Goal: Task Accomplishment & Management: Manage account settings

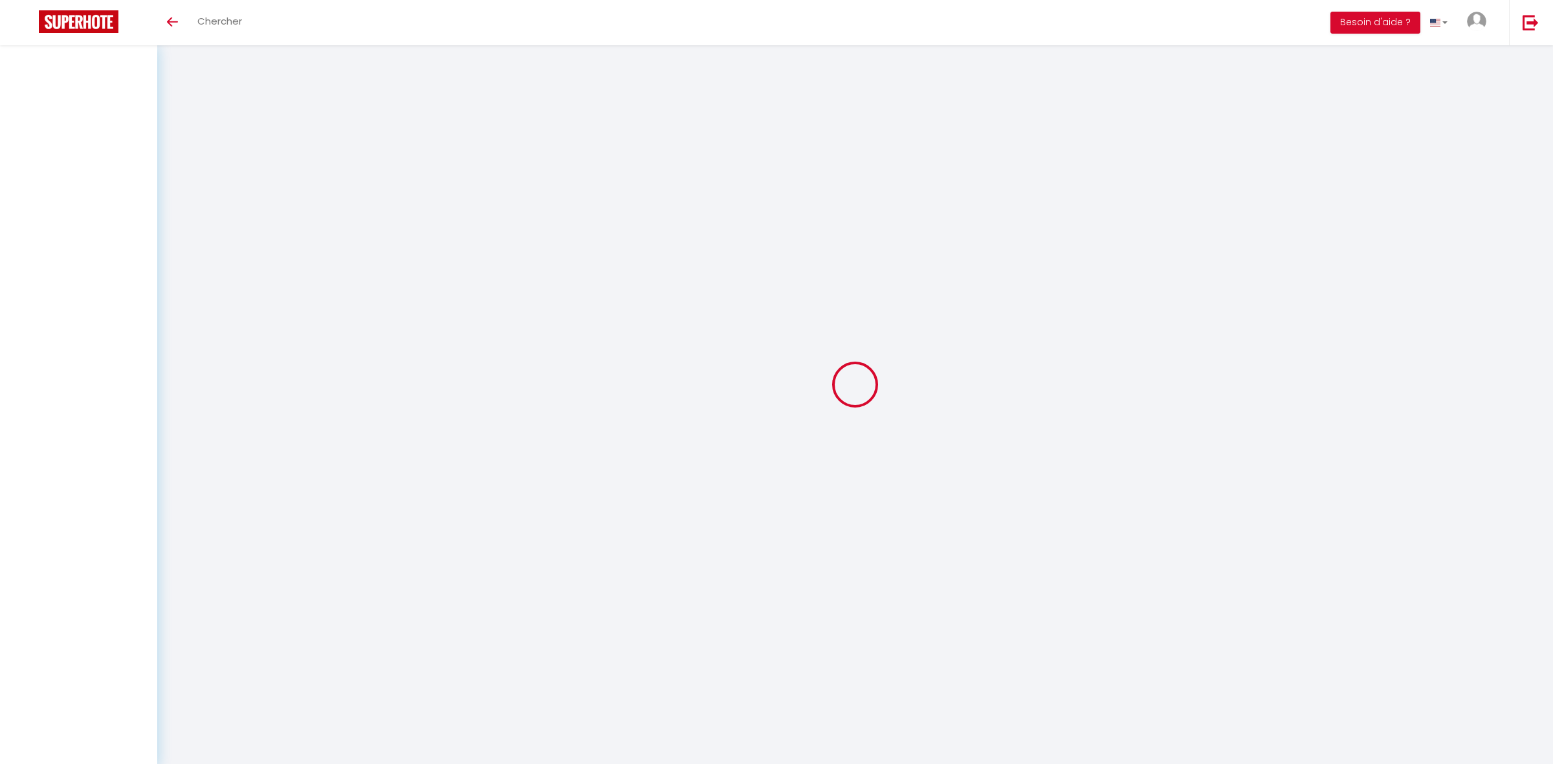
select select
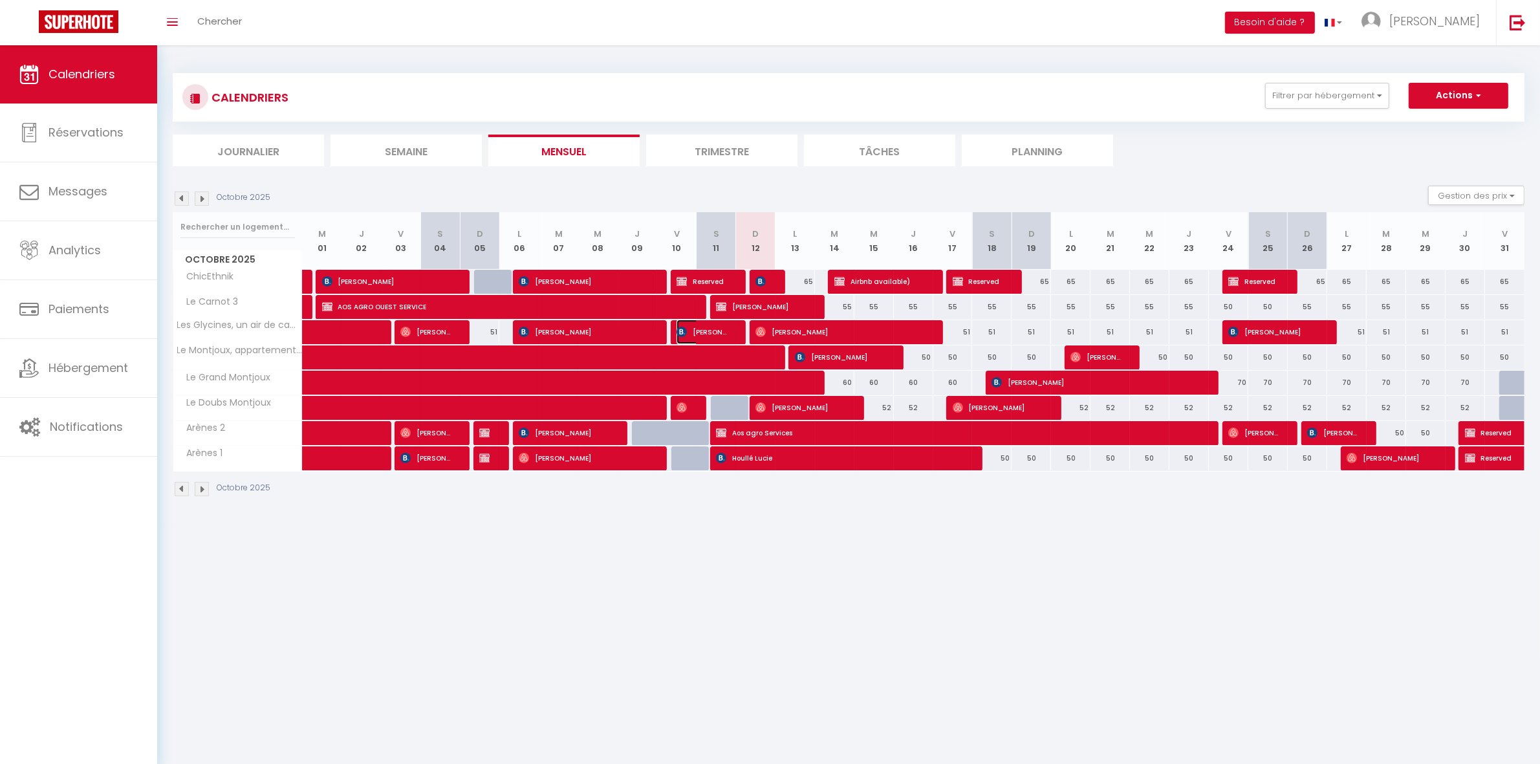
click at [719, 338] on span "[PERSON_NAME]" at bounding box center [703, 332] width 52 height 25
select select "OK"
select select "0"
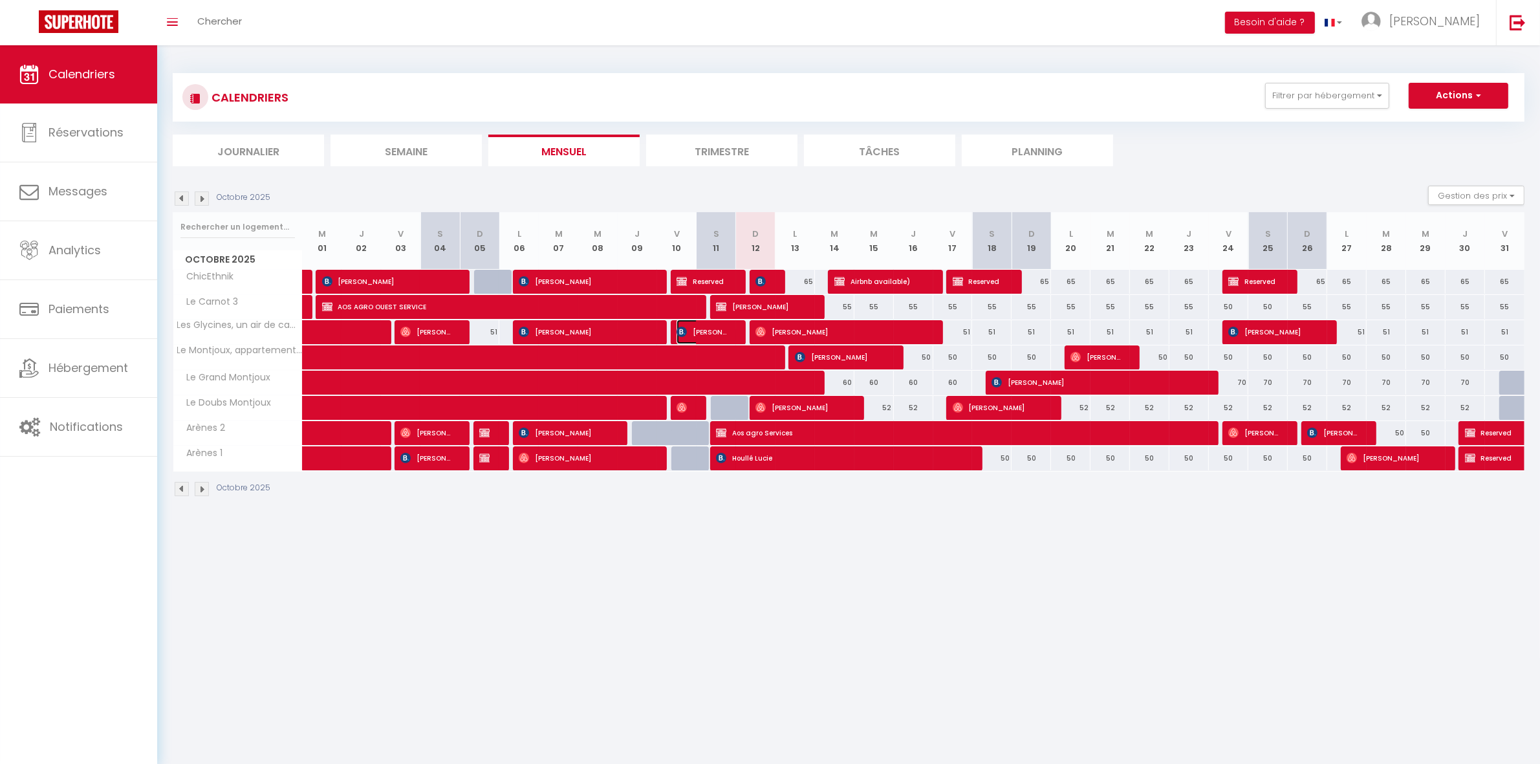
select select "1"
select select
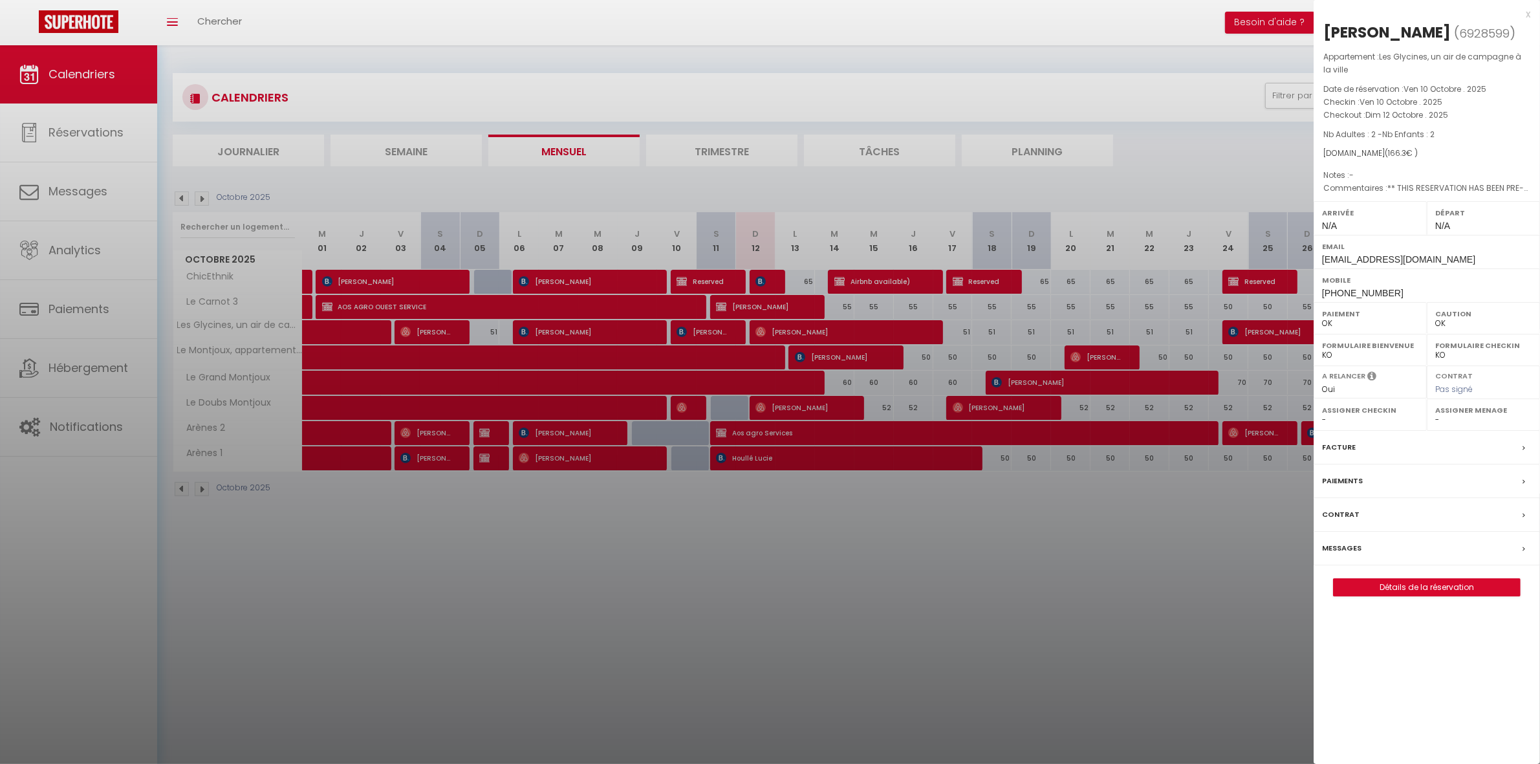
click at [1352, 544] on label "Messages" at bounding box center [1341, 548] width 39 height 14
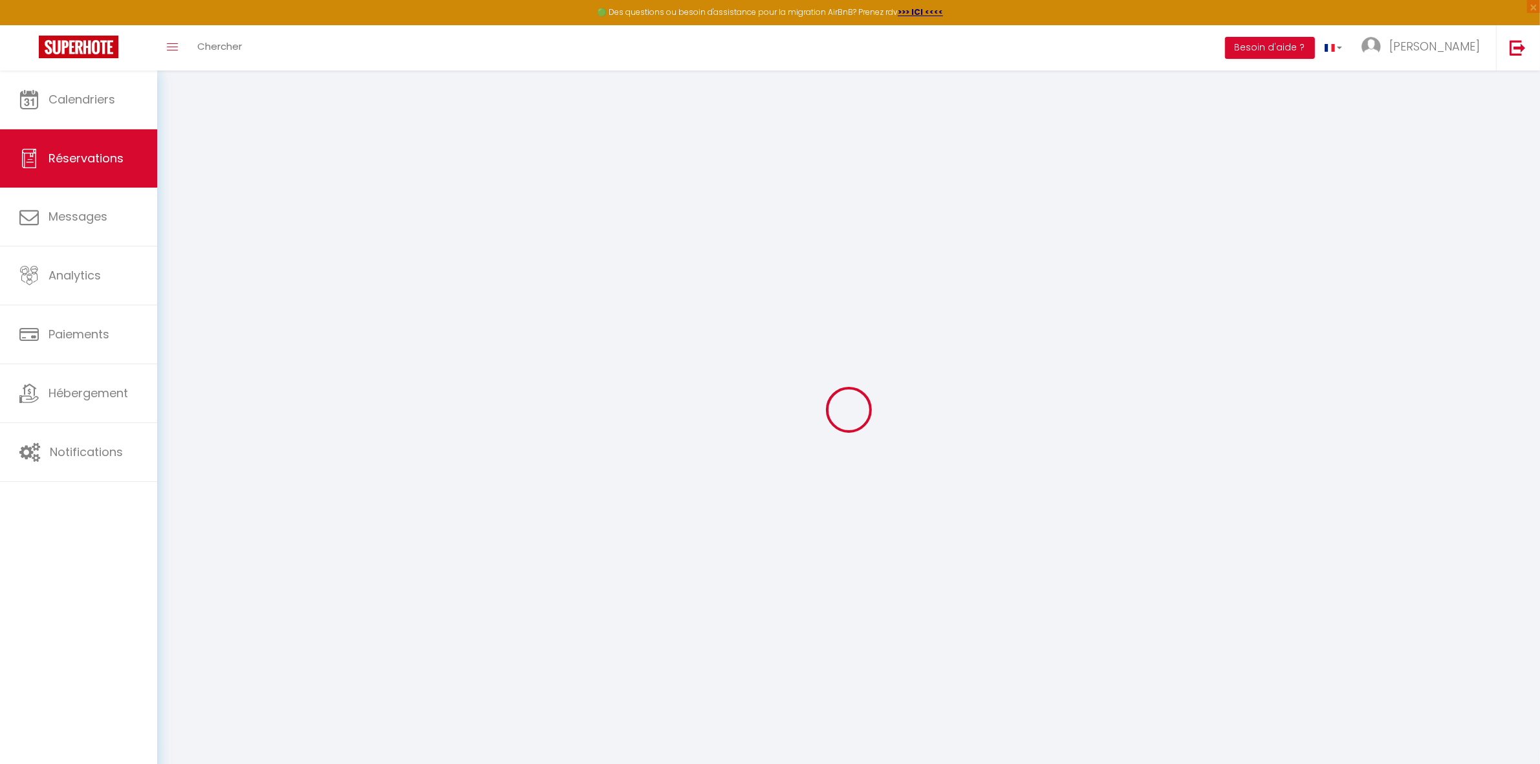
select select
checkbox input "false"
select select
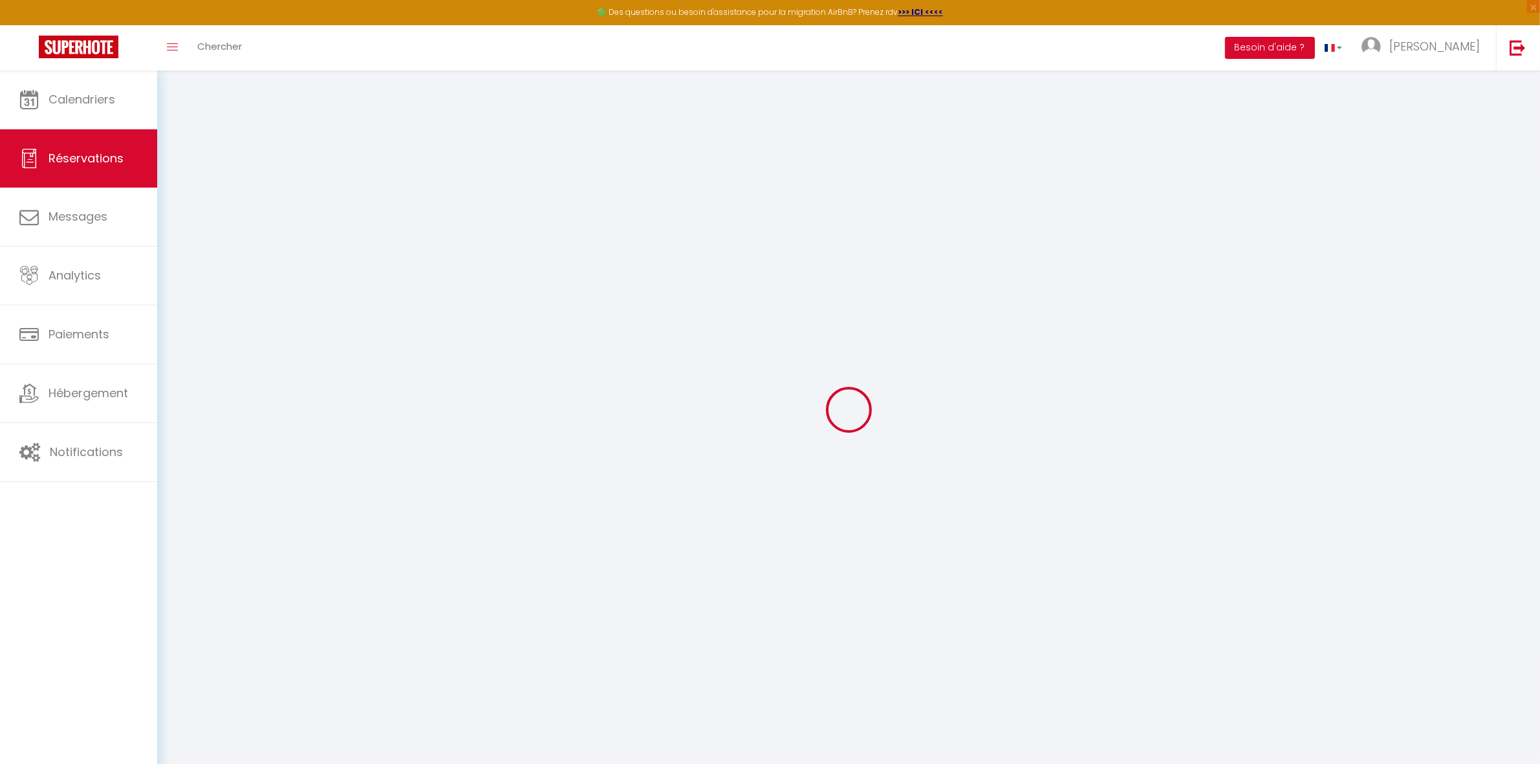
checkbox input "false"
type textarea "** THIS RESERVATION HAS BEEN PRE-PAID ** BOOKING NOTE : Payment charge is EUR 2…"
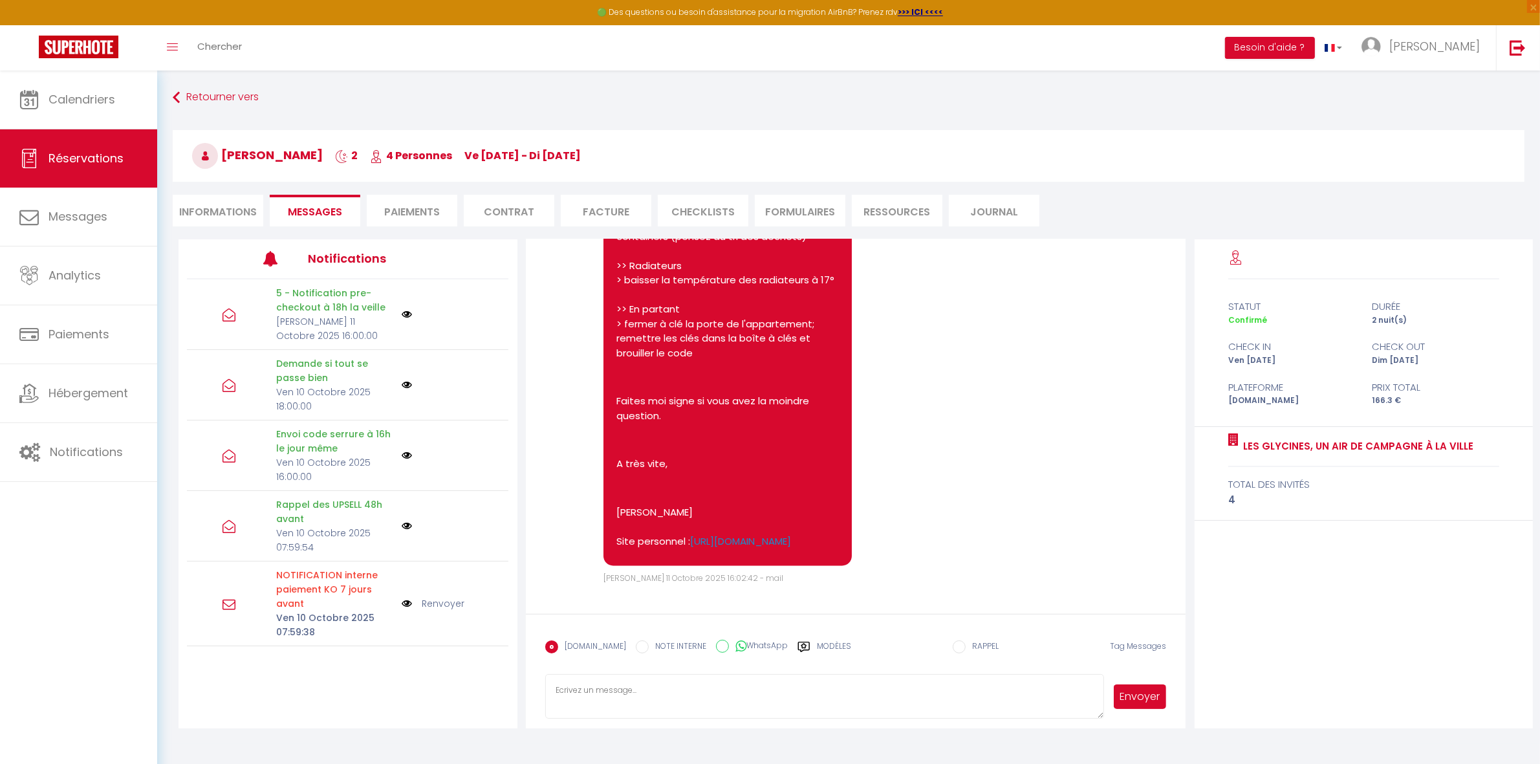
scroll to position [2811, 0]
click at [224, 207] on li "Informations" at bounding box center [218, 211] width 91 height 32
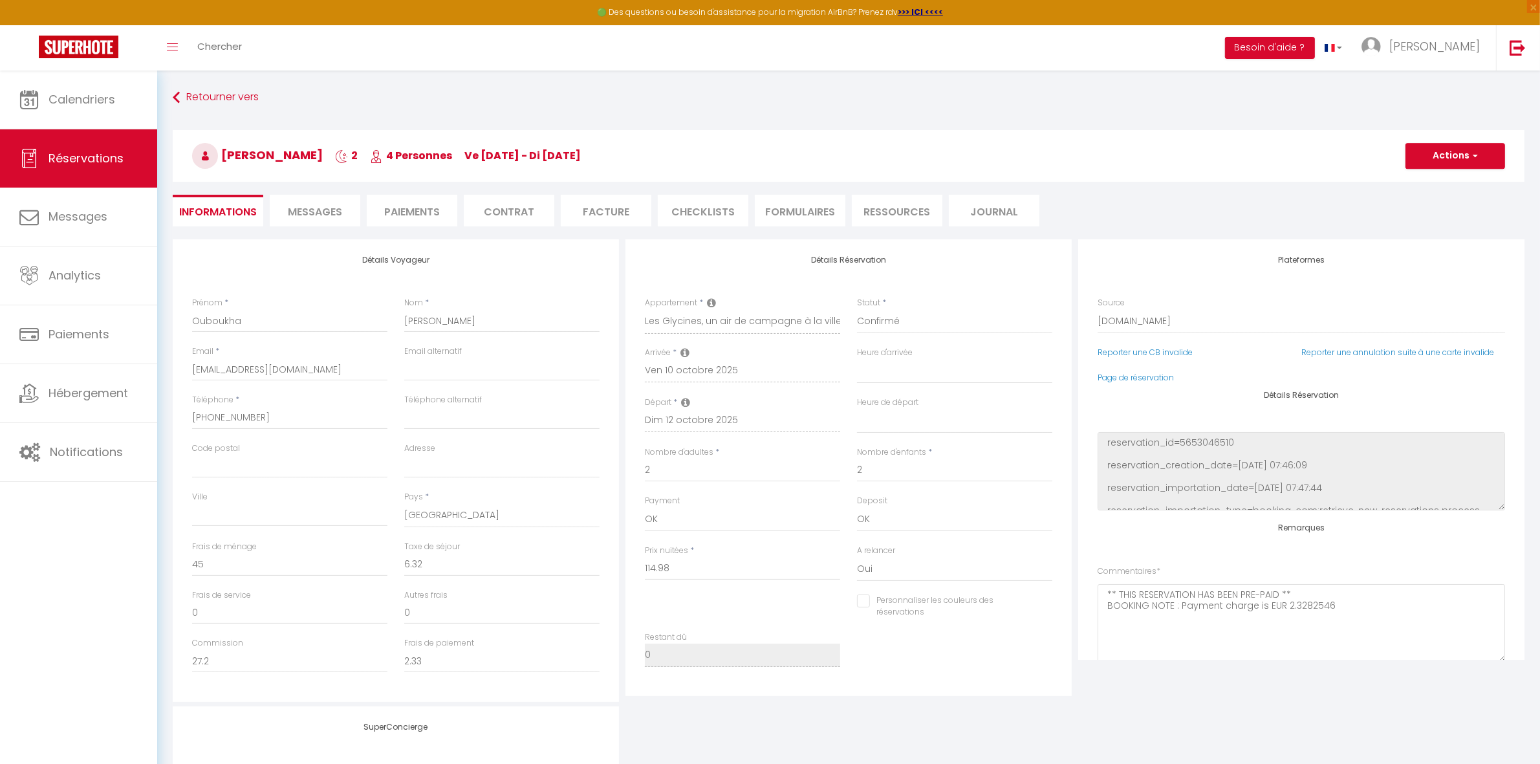
select select
checkbox input "false"
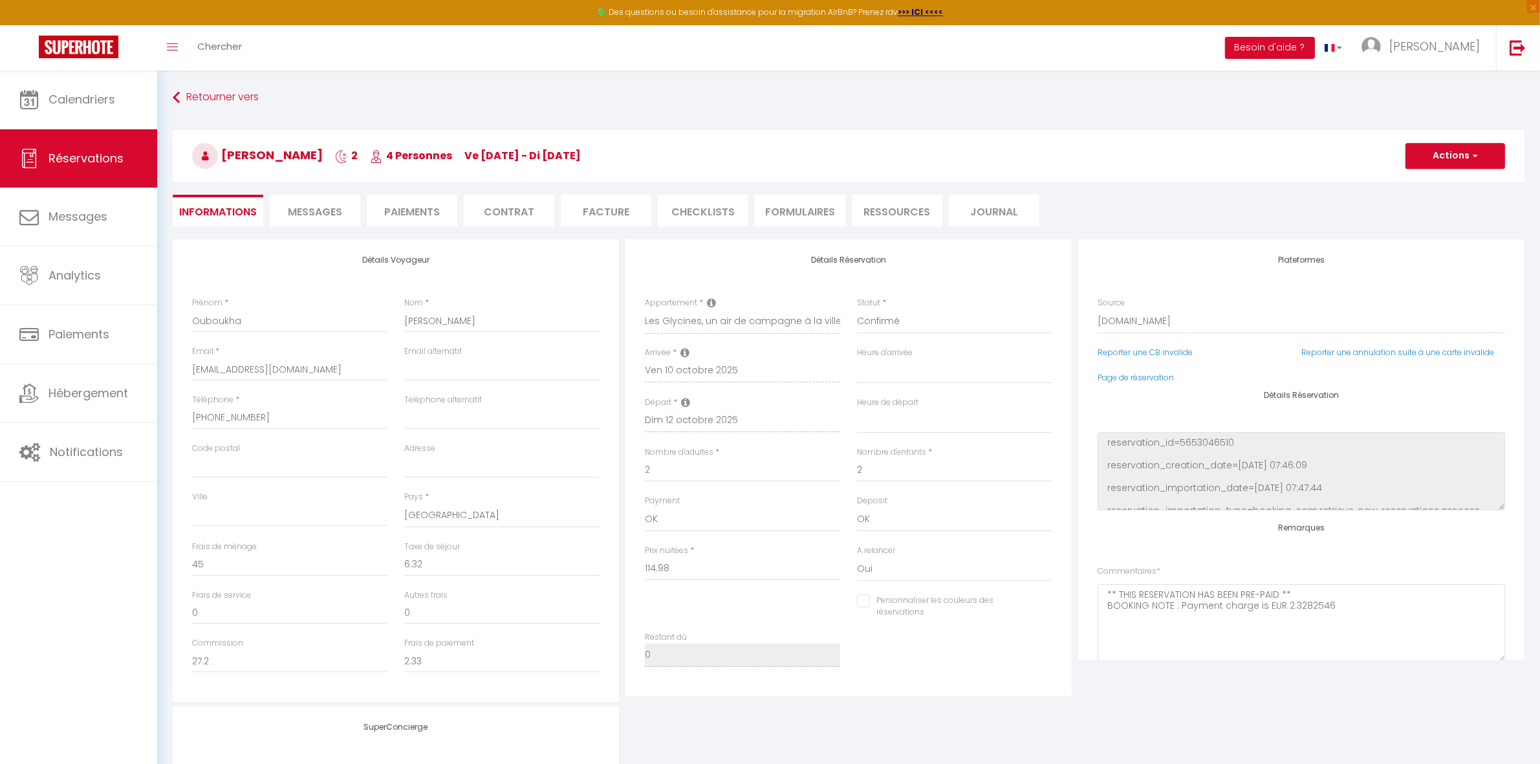
select select
checkbox input "false"
select select
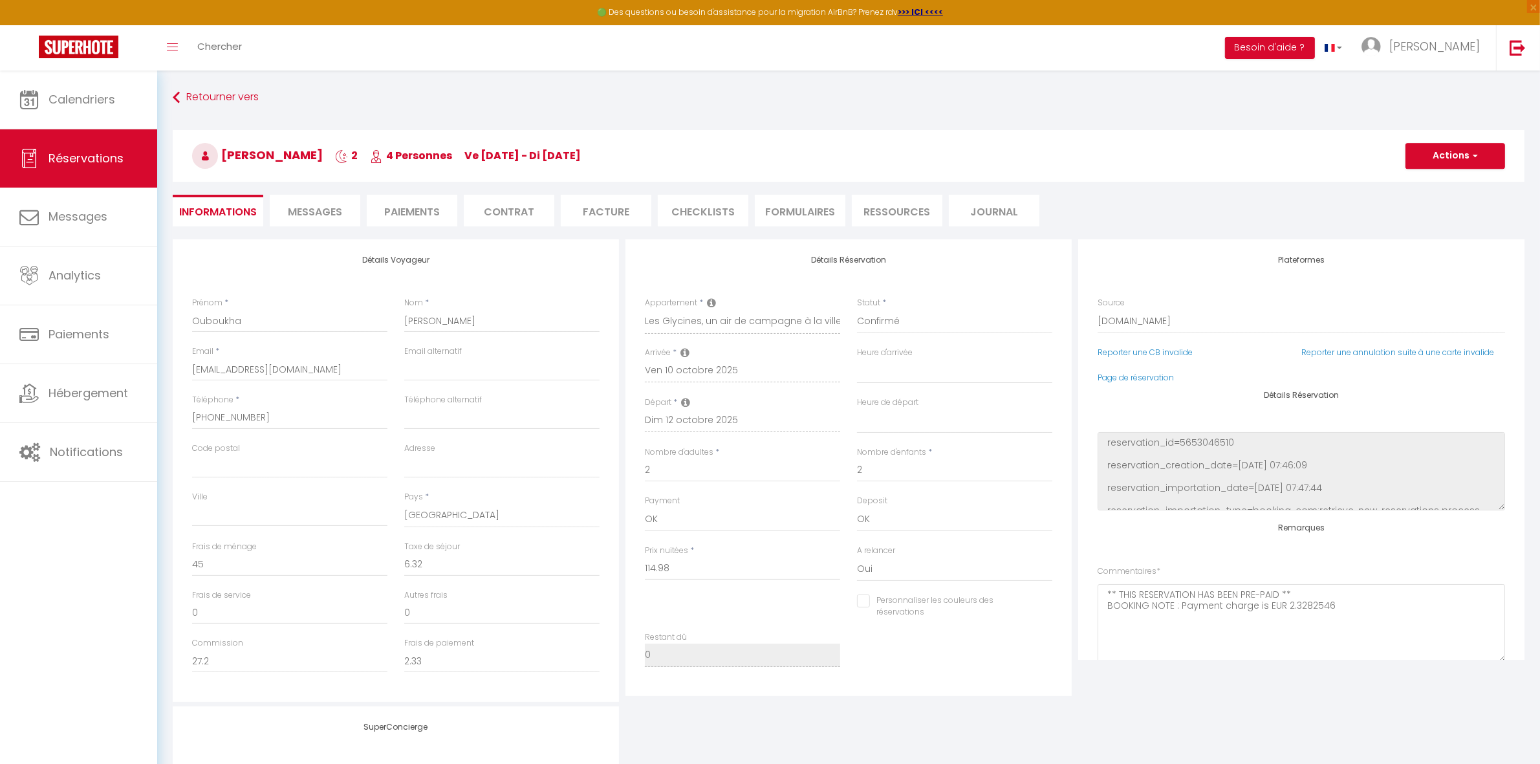
checkbox input "false"
select select
checkbox input "false"
select select
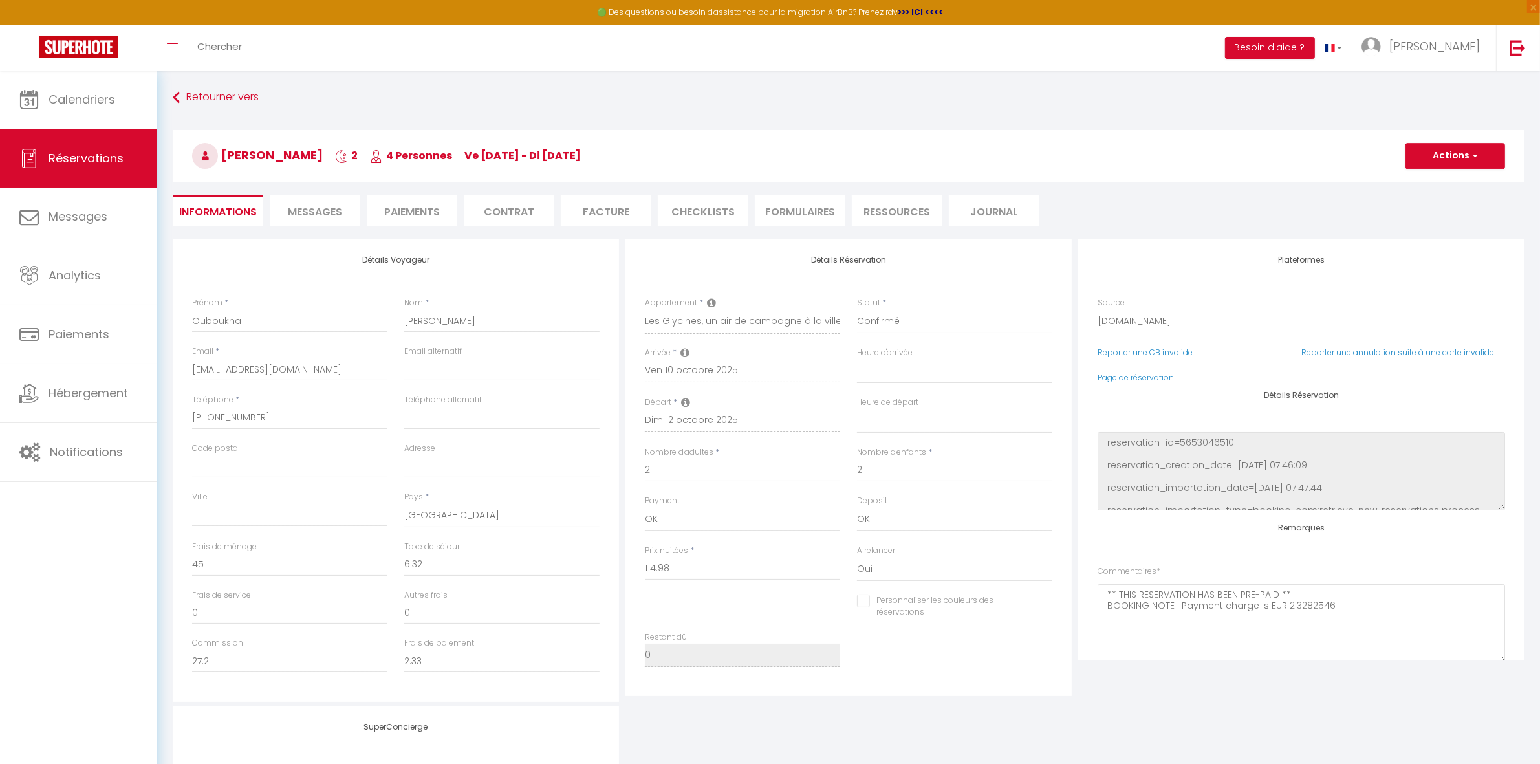
select select
checkbox input "false"
select select
checkbox input "false"
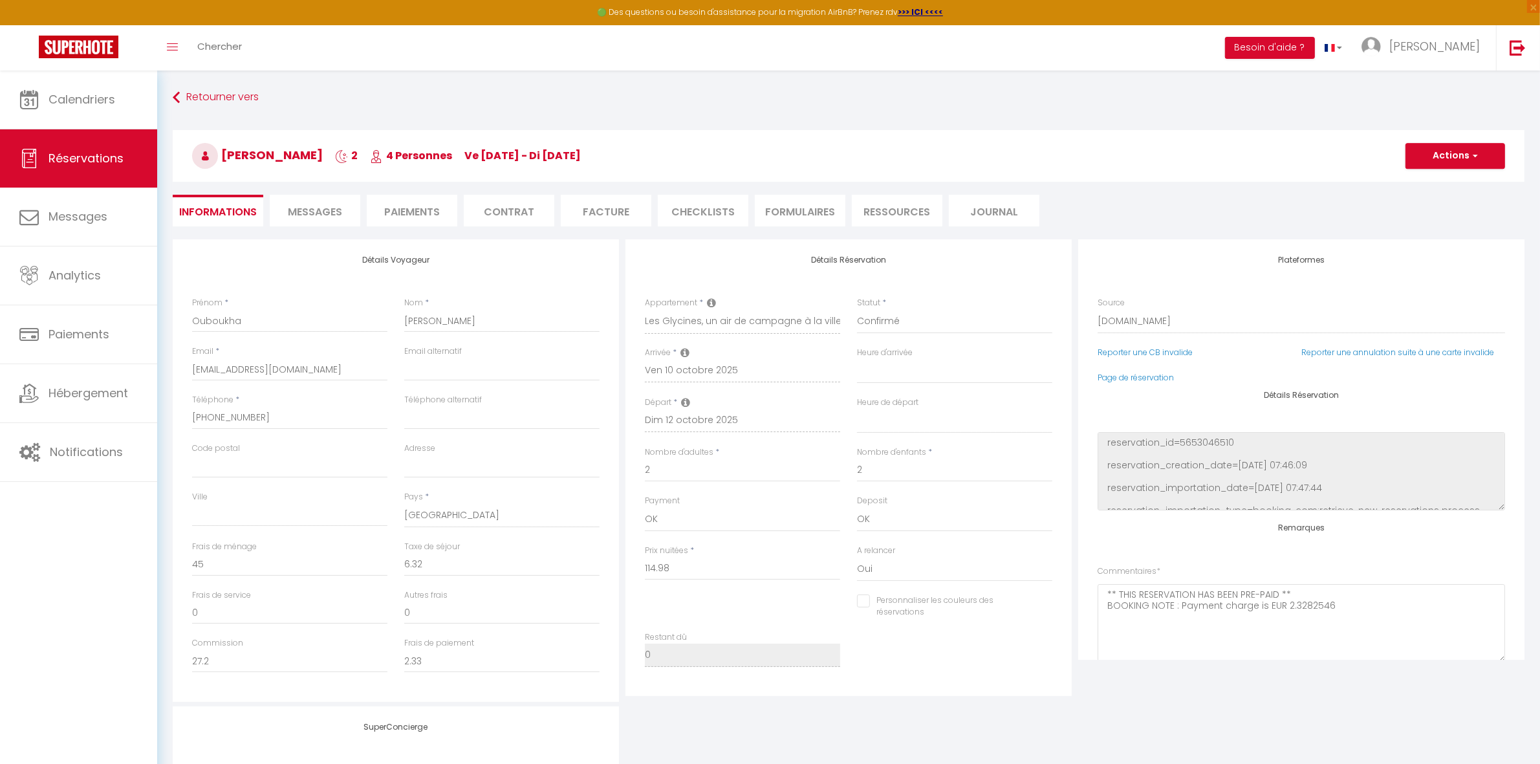
select select
checkbox input "false"
select select
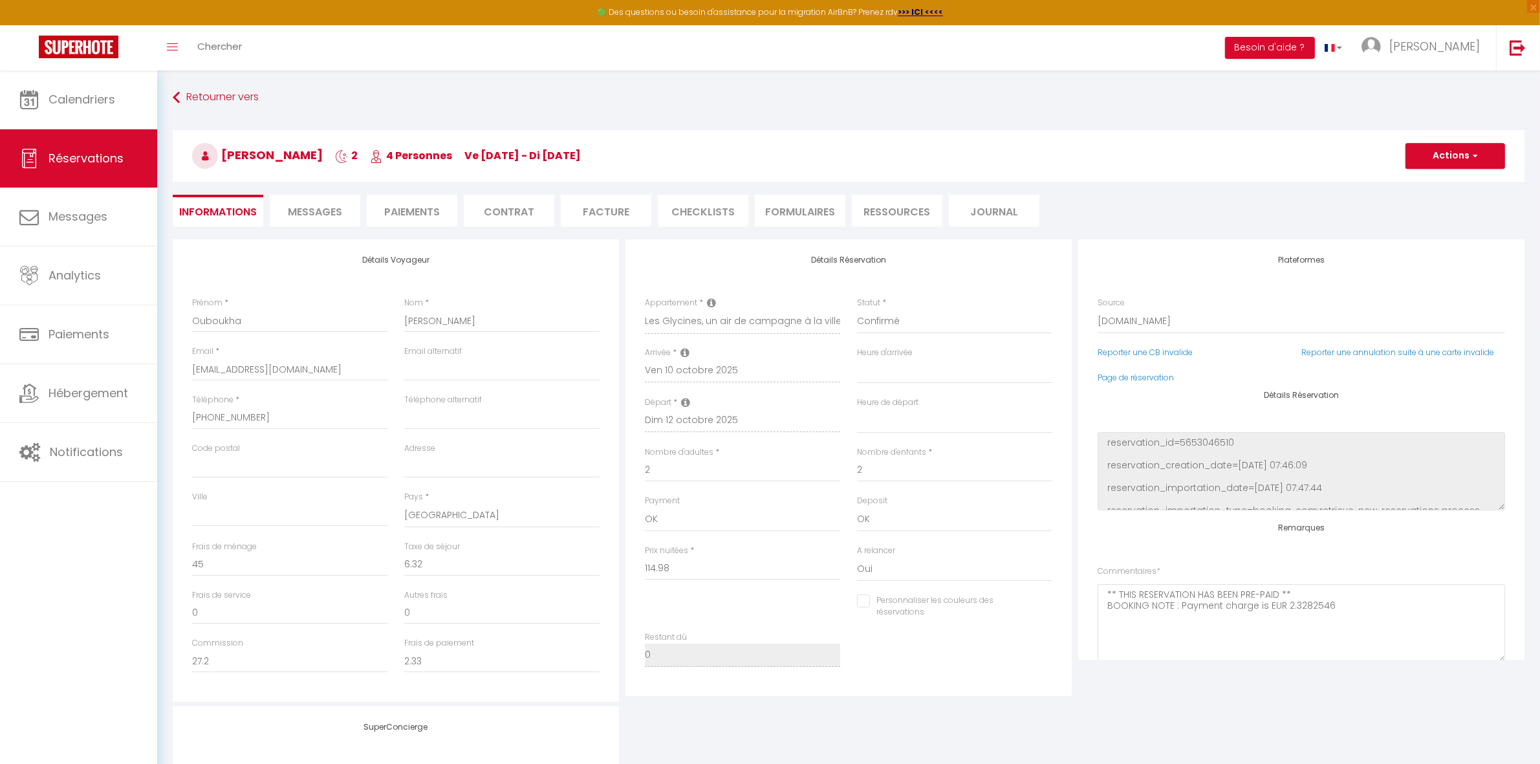
checkbox input "false"
select select
checkbox input "false"
select select
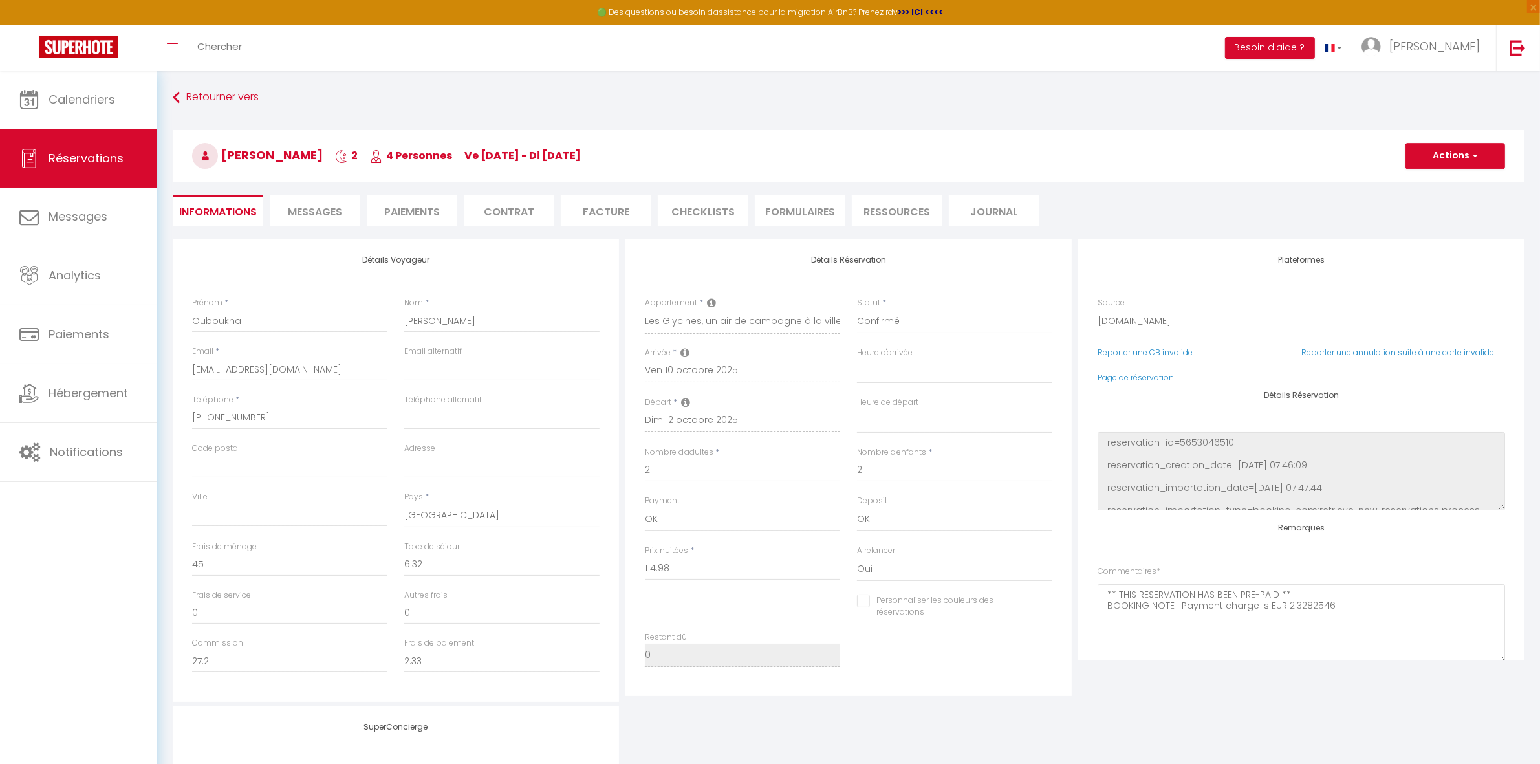
select select
checkbox input "false"
select select
checkbox input "false"
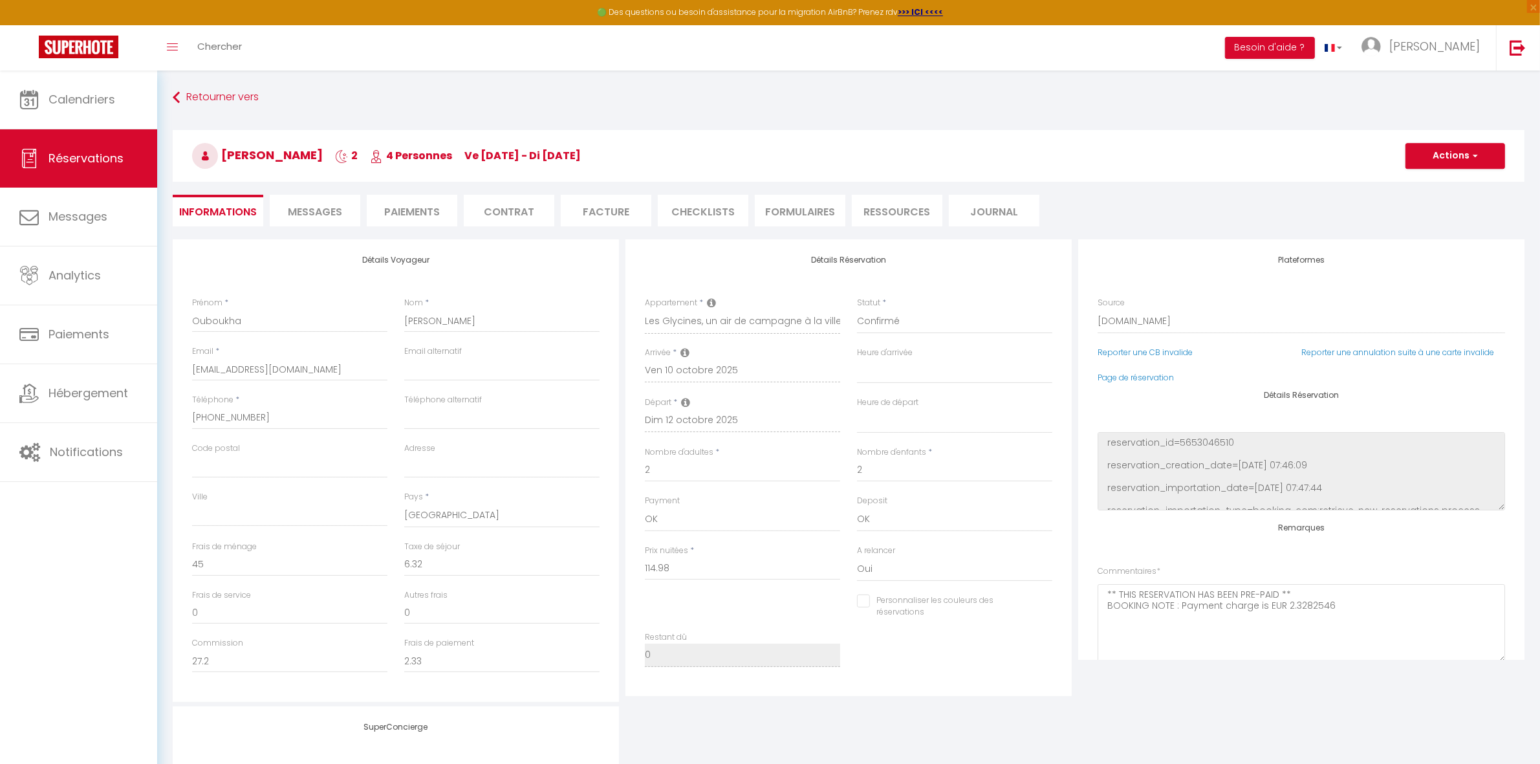
select select
checkbox input "false"
select select
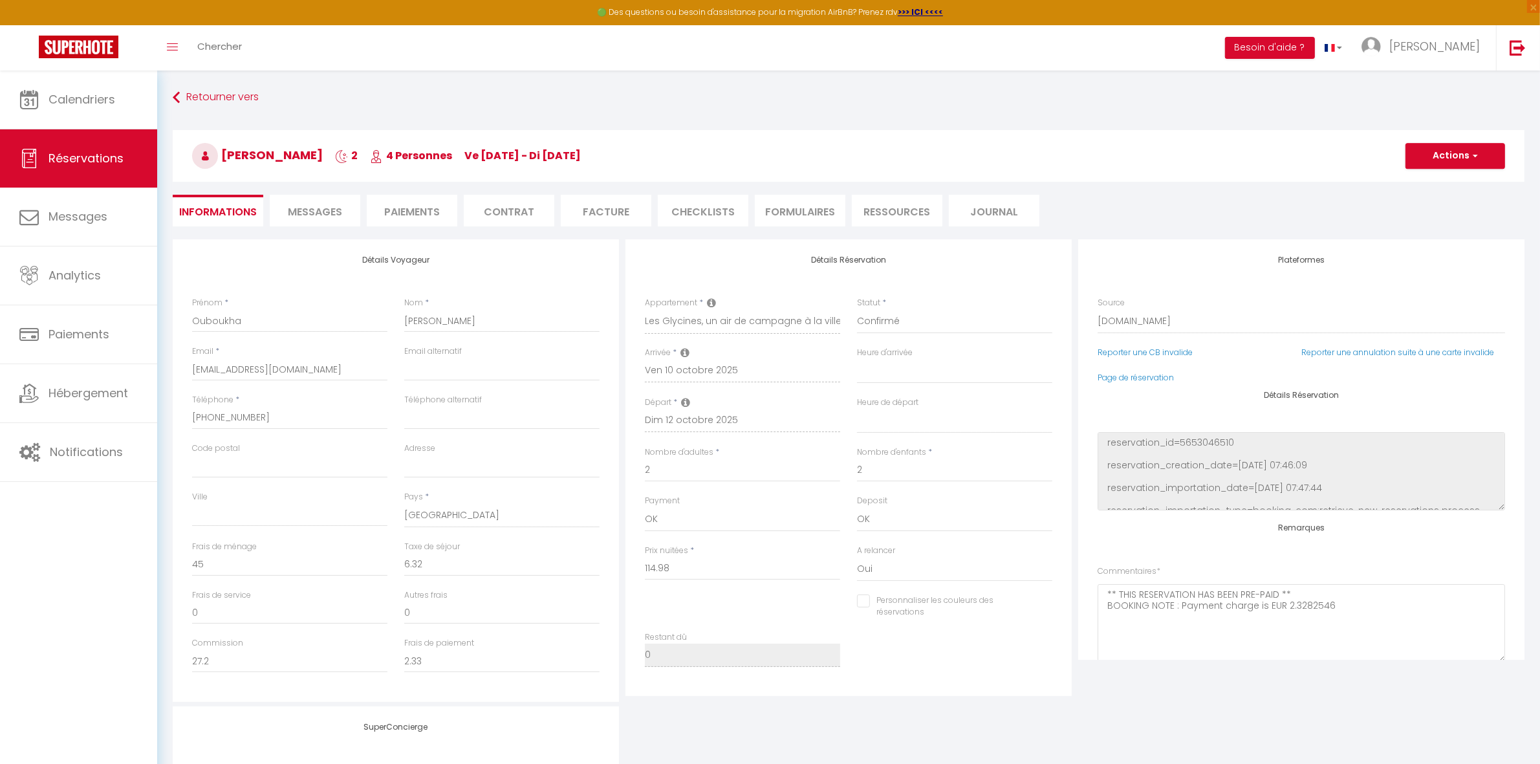
checkbox input "false"
select select
checkbox input "false"
select select
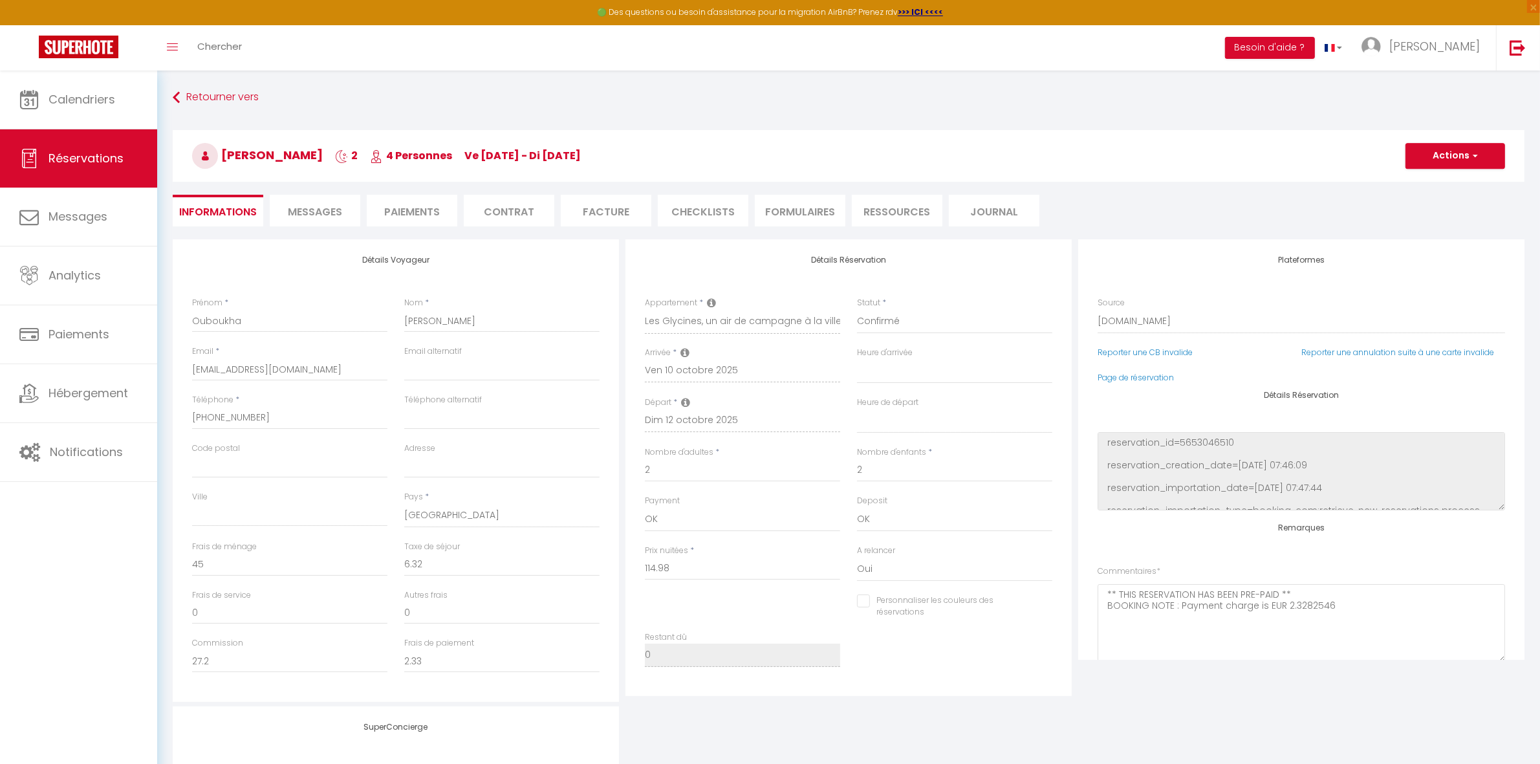
select select
checkbox input "false"
select select
checkbox input "false"
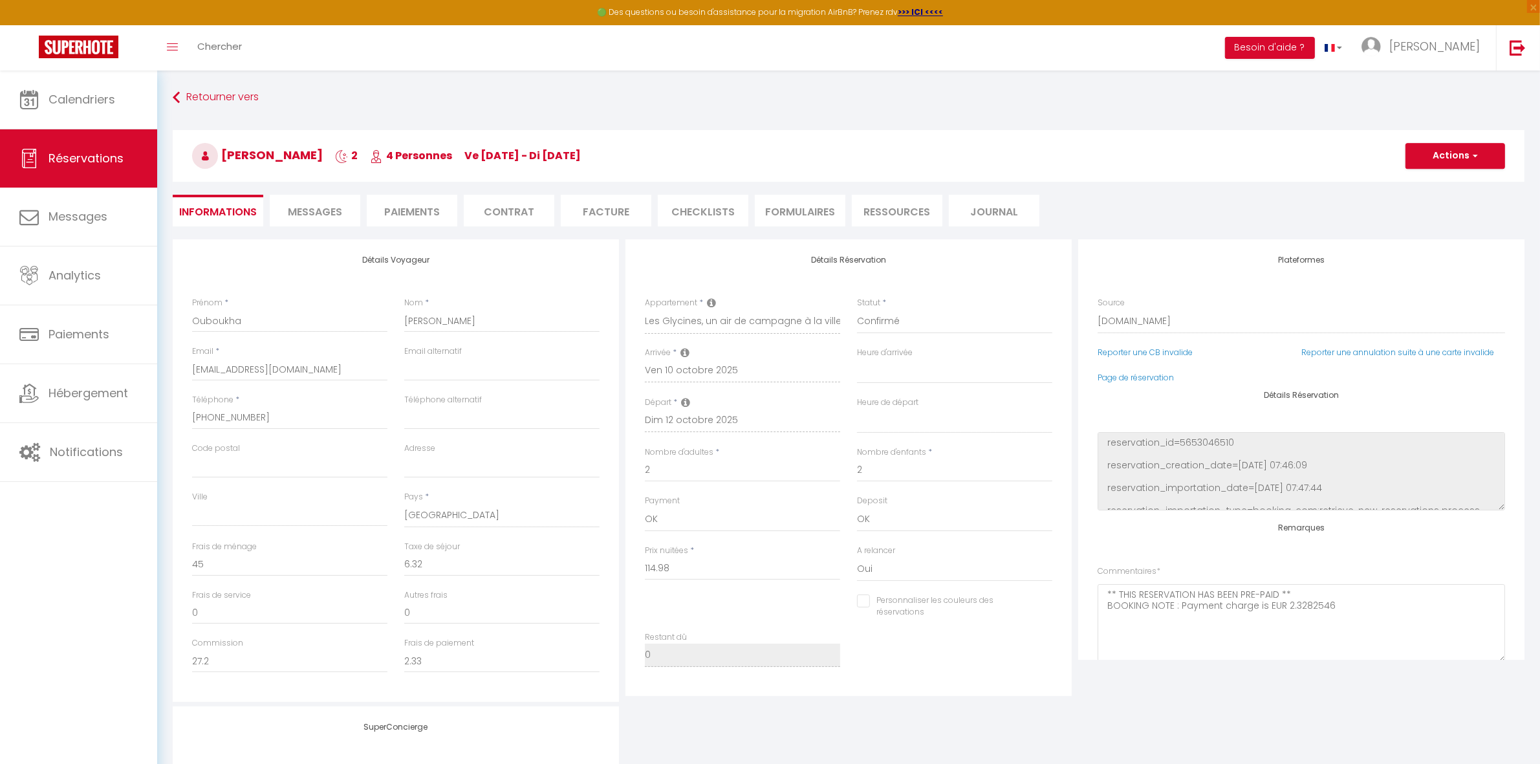
select select
checkbox input "false"
select select
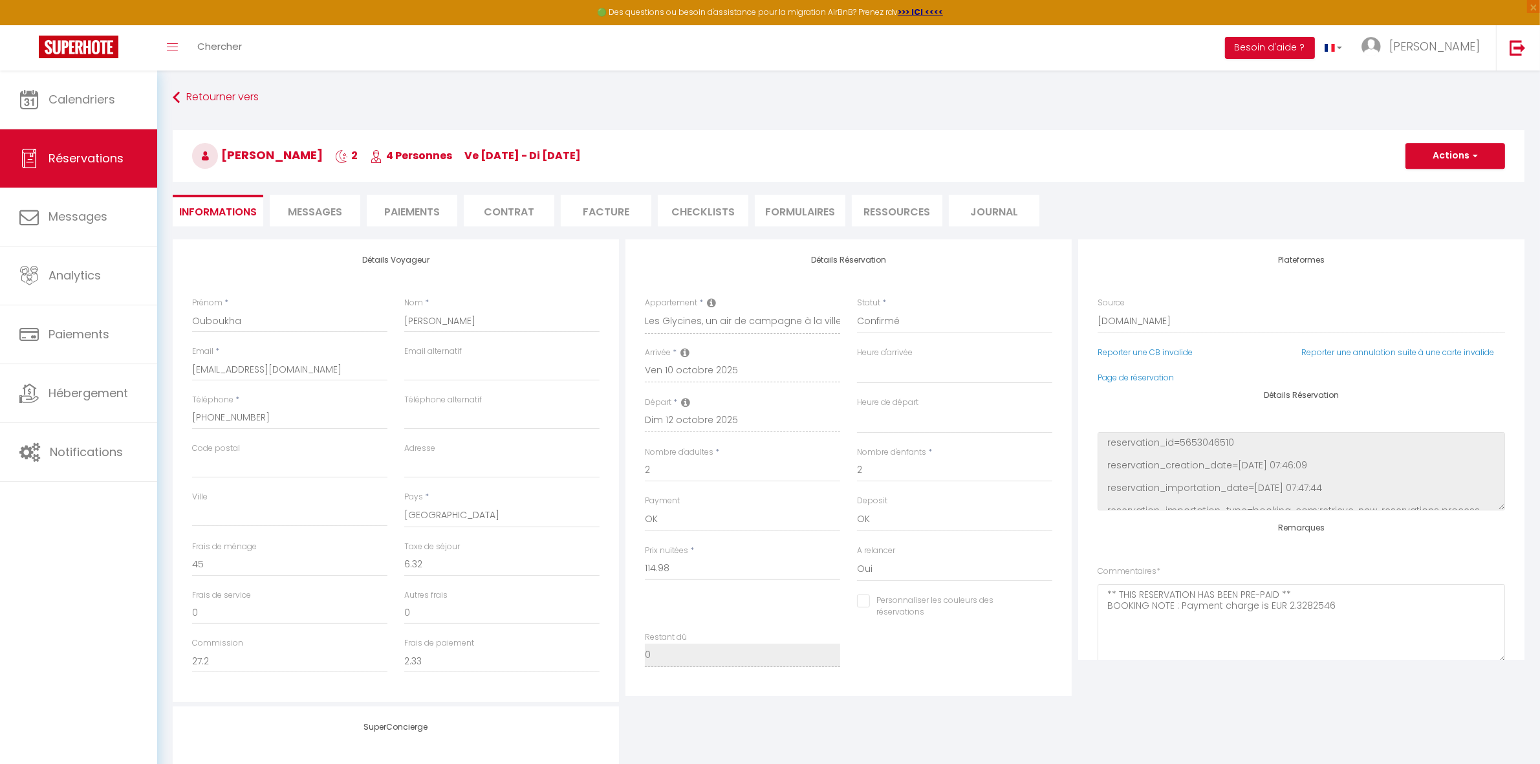
checkbox input "false"
select select
checkbox input "false"
select select
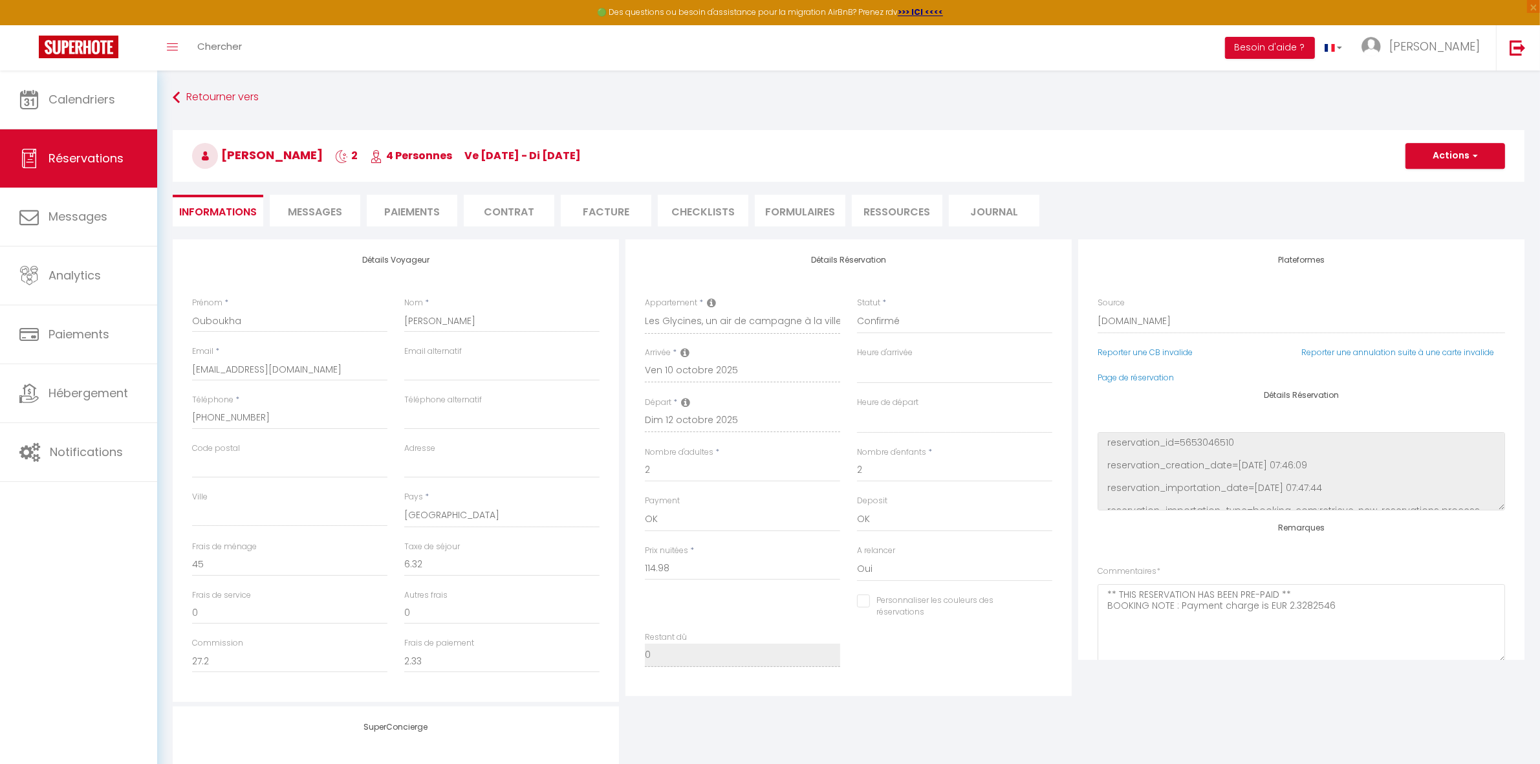
select select
checkbox input "false"
select select
checkbox input "false"
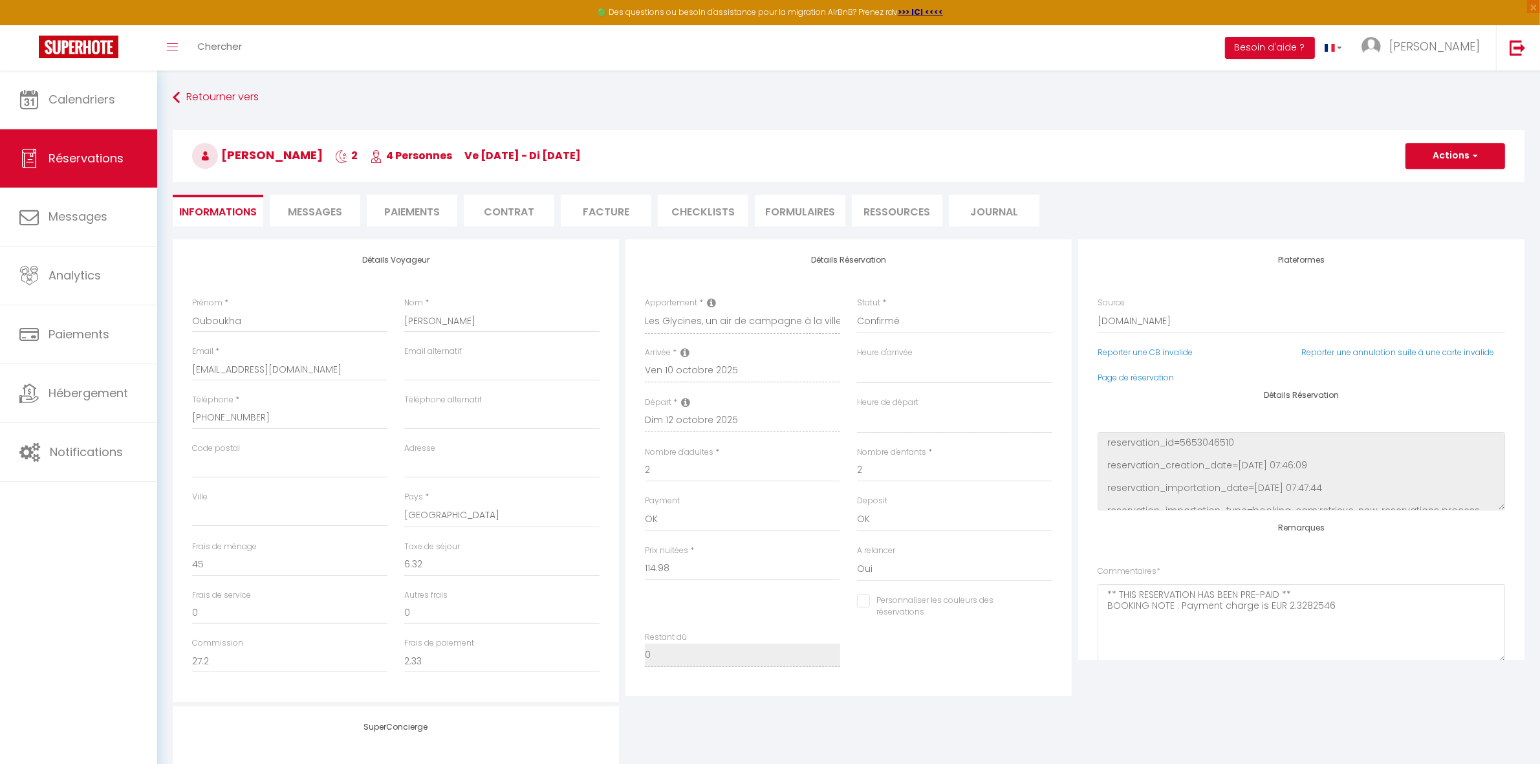
select select
checkbox input "false"
select select
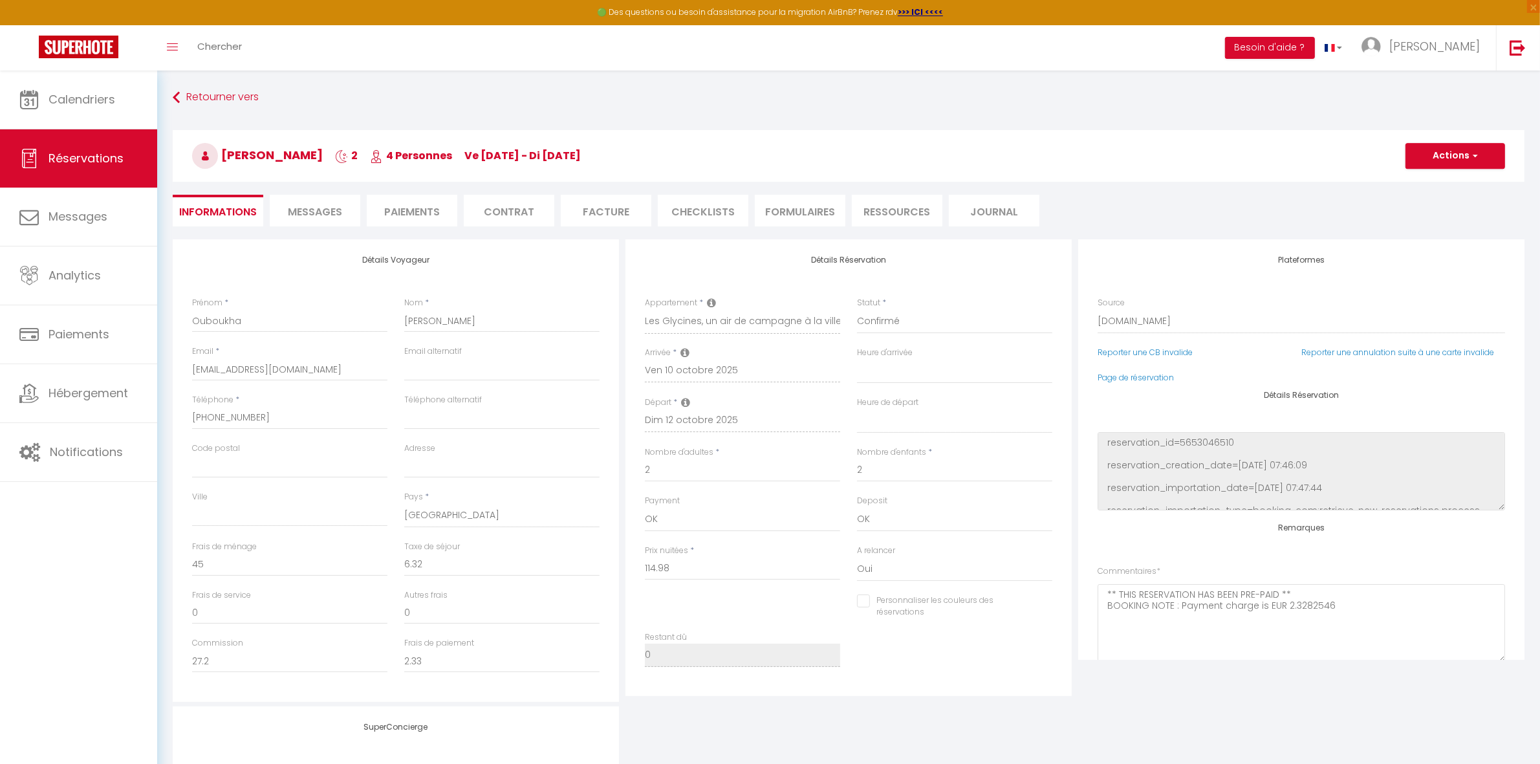
checkbox input "false"
select select
checkbox input "false"
select select
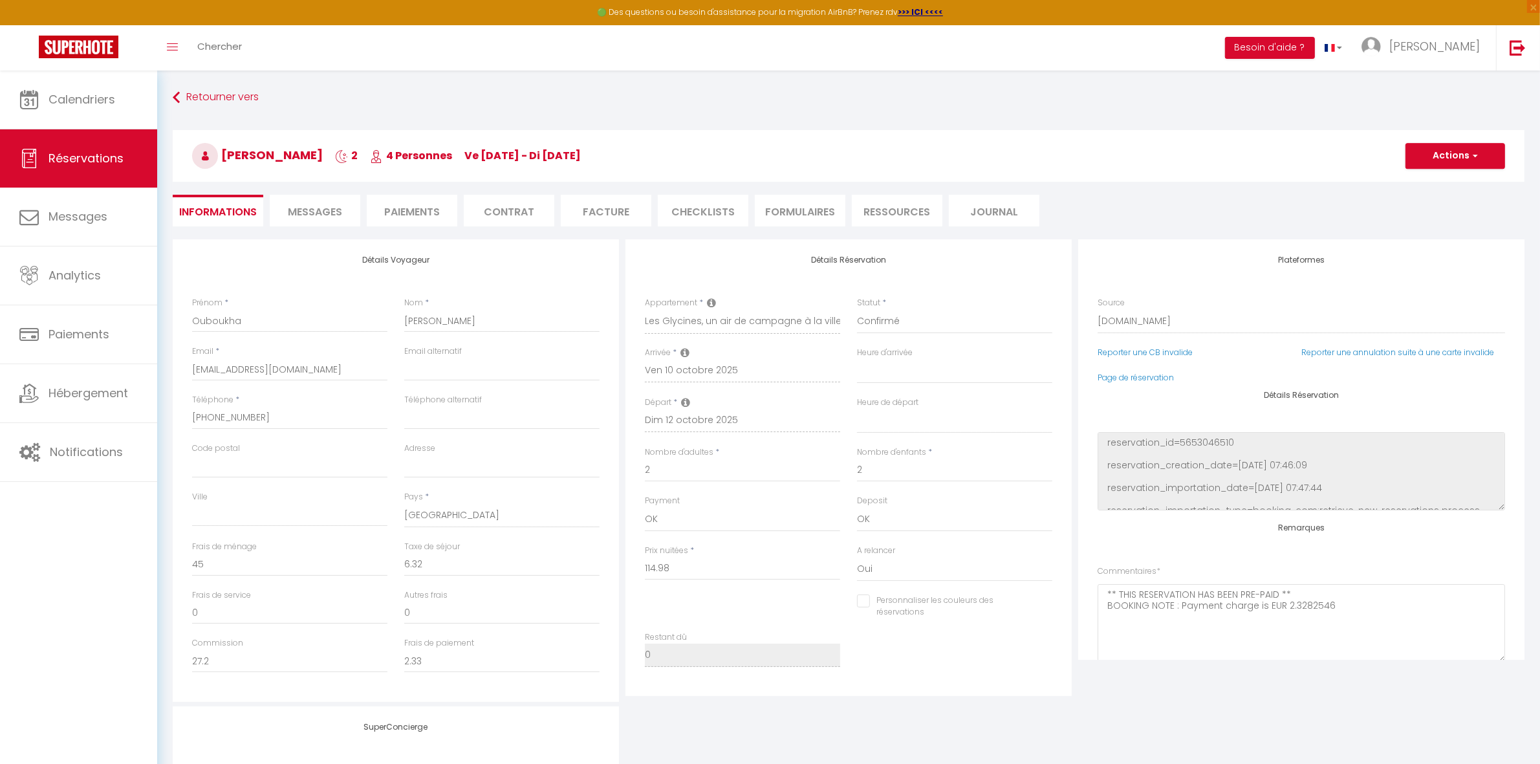
select select
checkbox input "false"
select select
checkbox input "false"
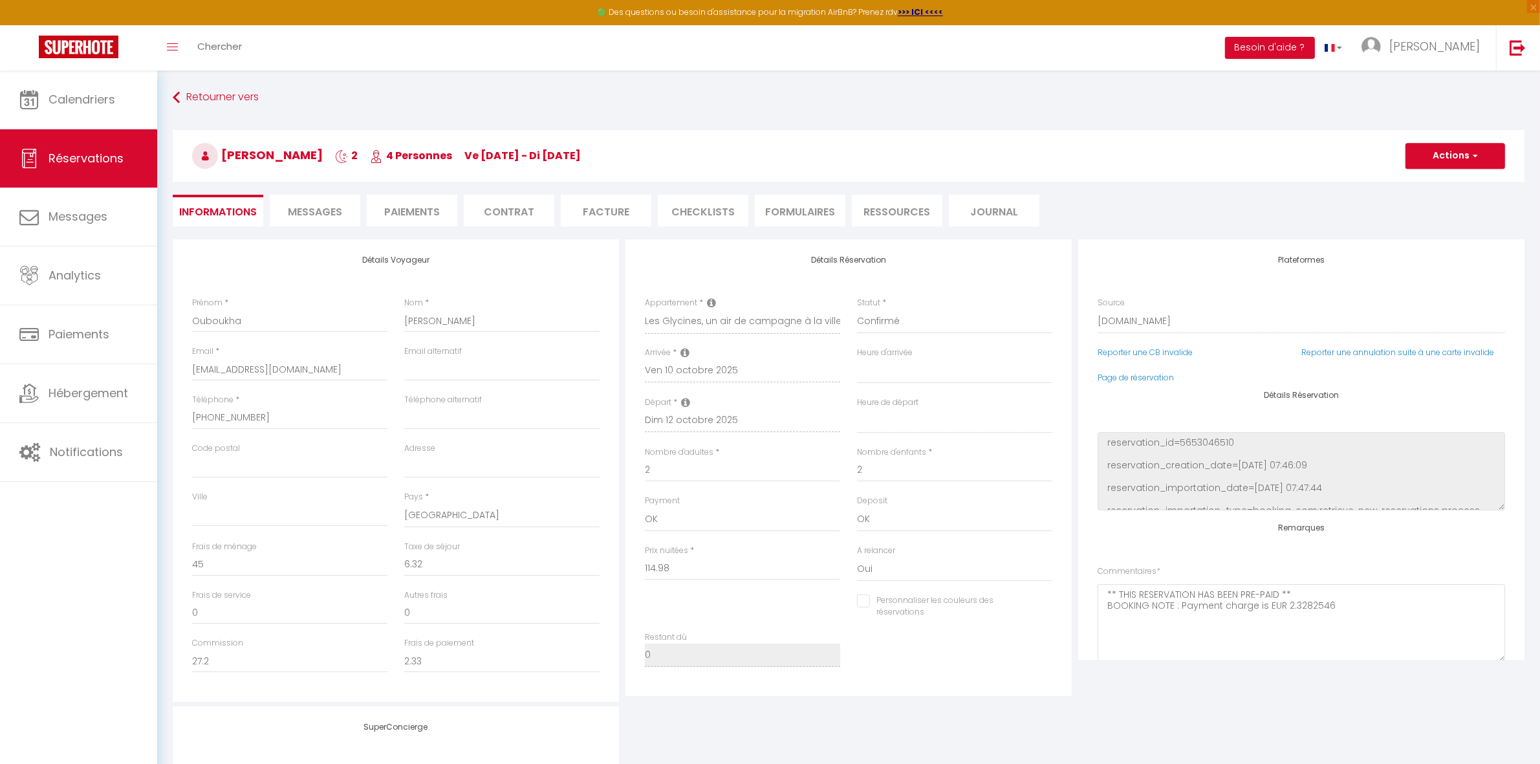
select select
checkbox input "false"
select select
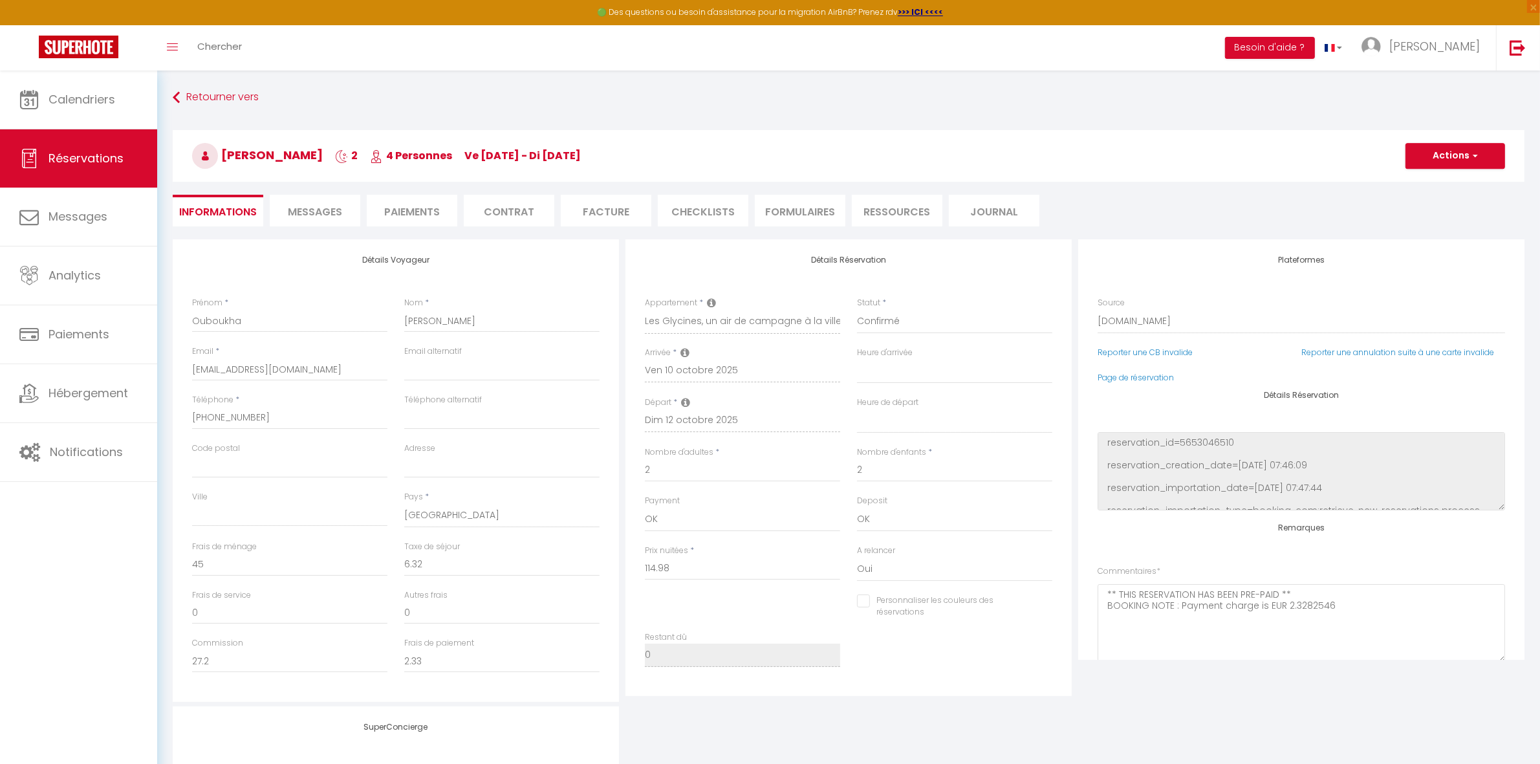
checkbox input "false"
select select
checkbox input "false"
select select
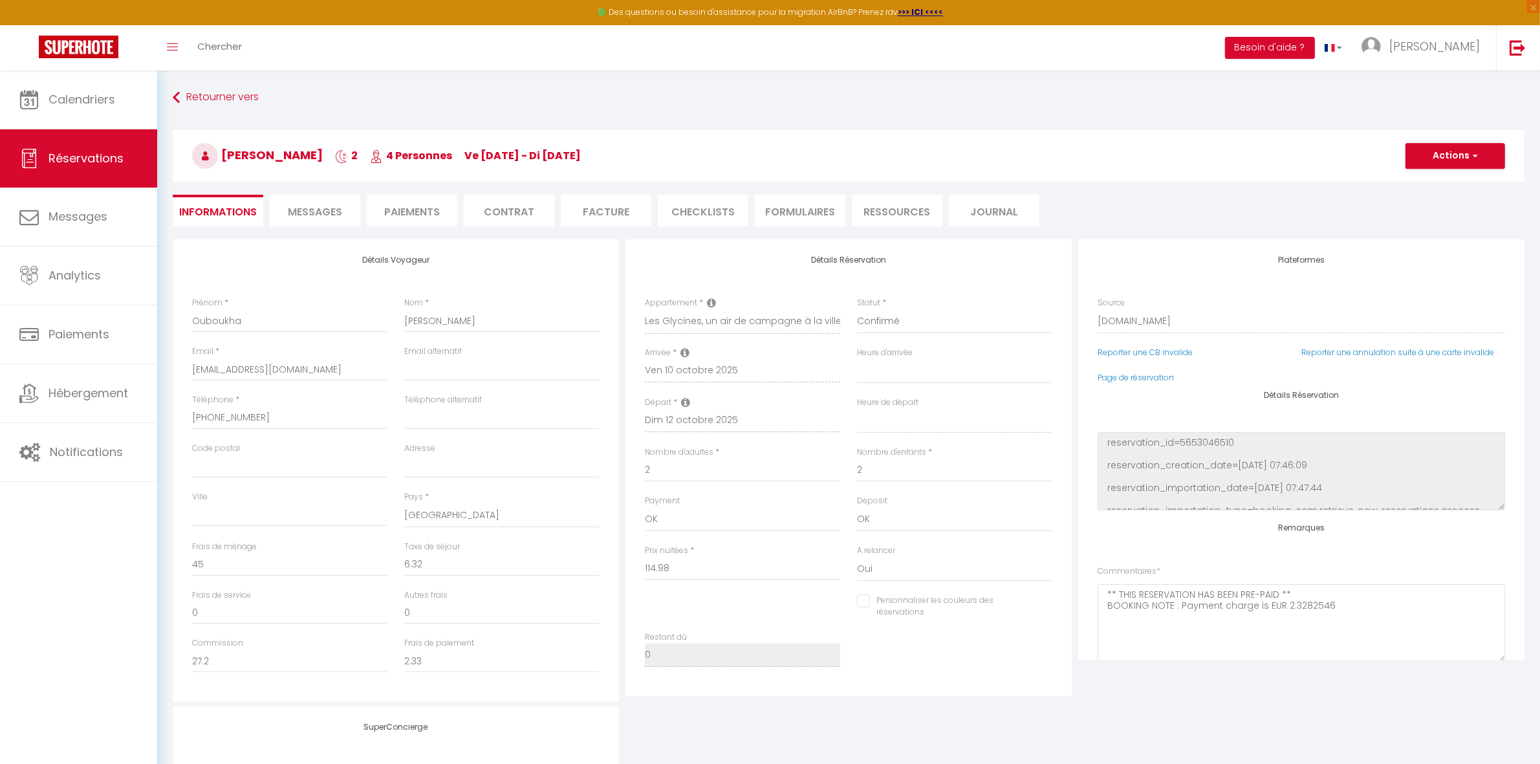
select select
checkbox input "false"
select select
checkbox input "false"
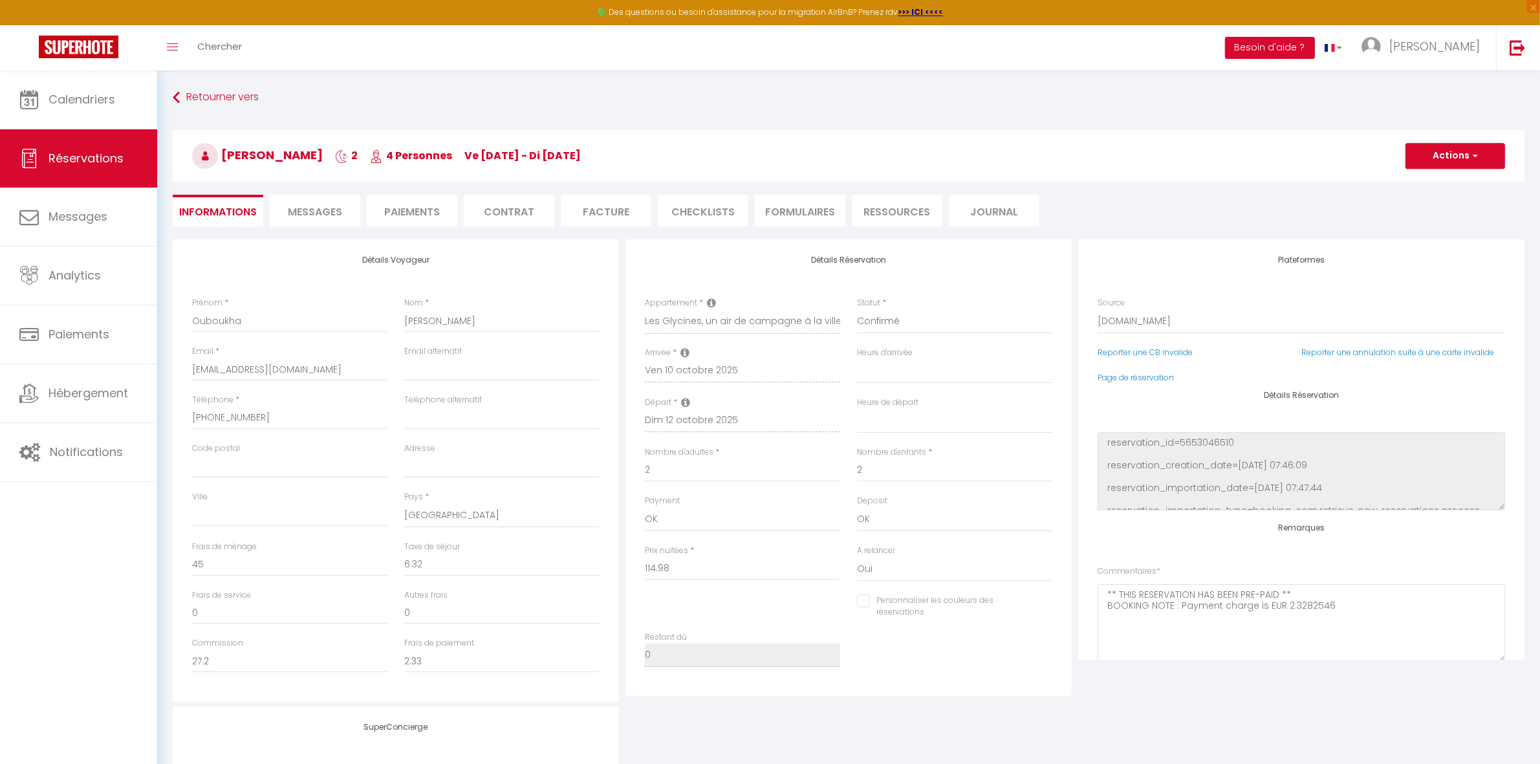
select select
checkbox input "false"
select select
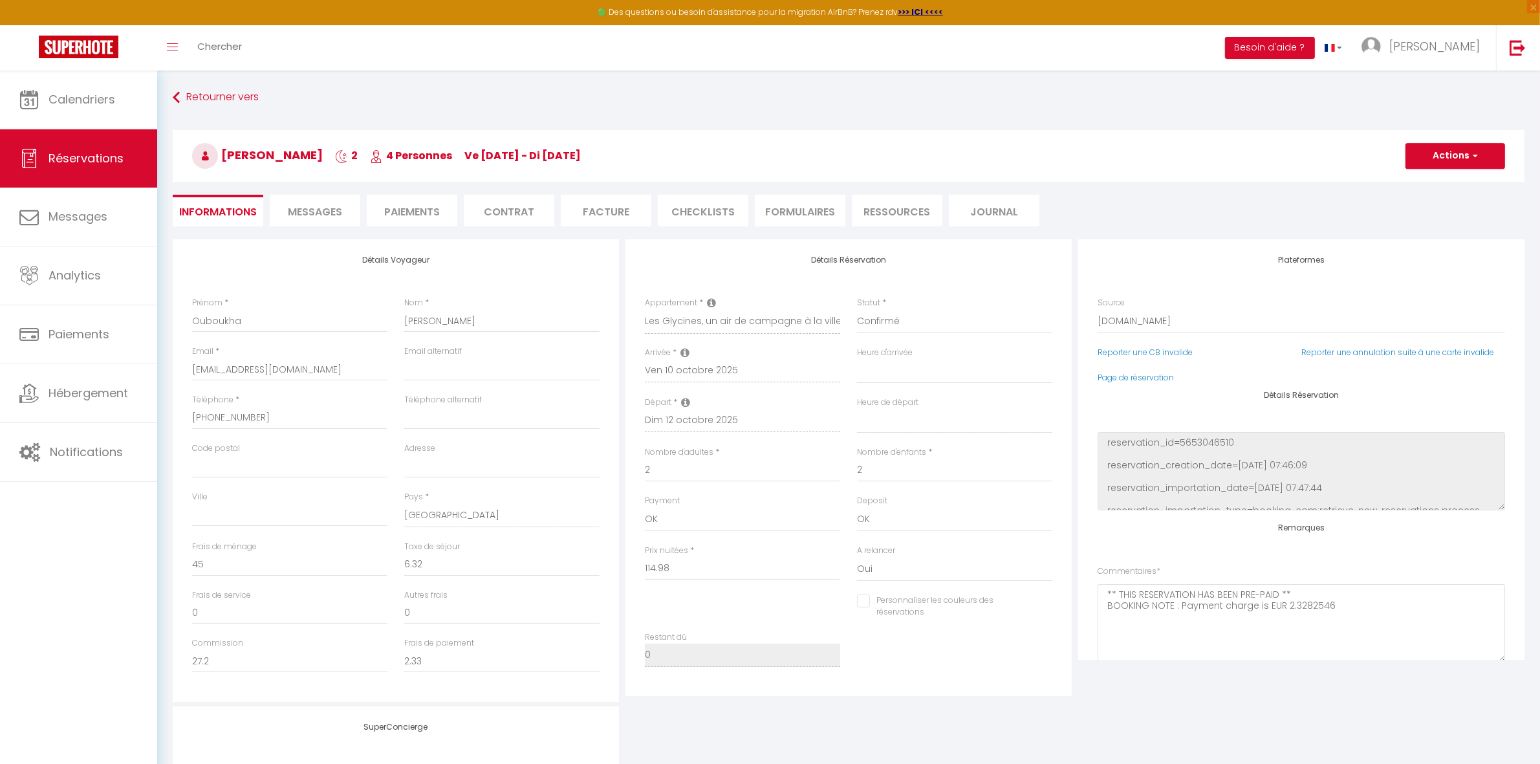
checkbox input "false"
select select
checkbox input "false"
select select
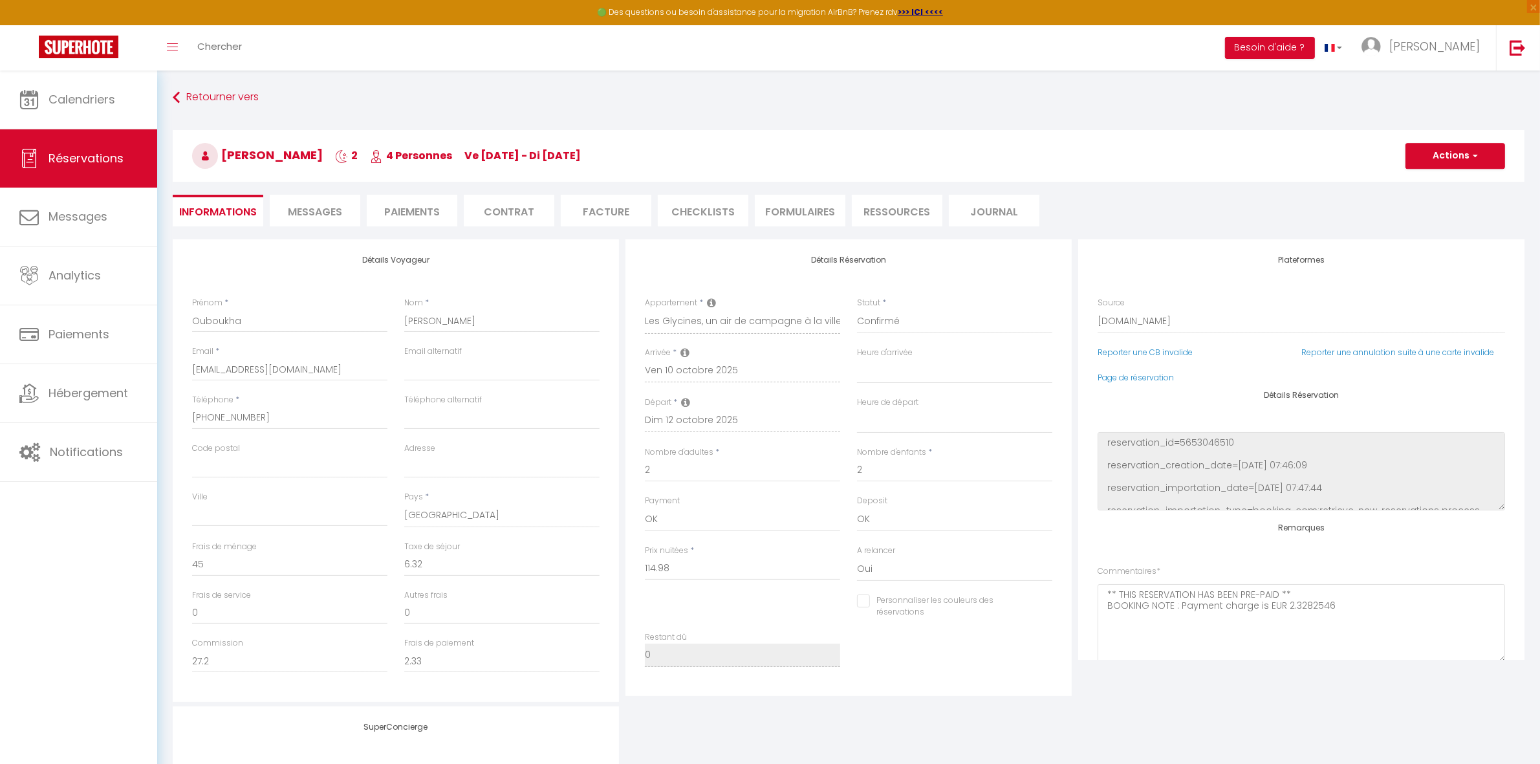
select select
checkbox input "false"
select select
checkbox input "false"
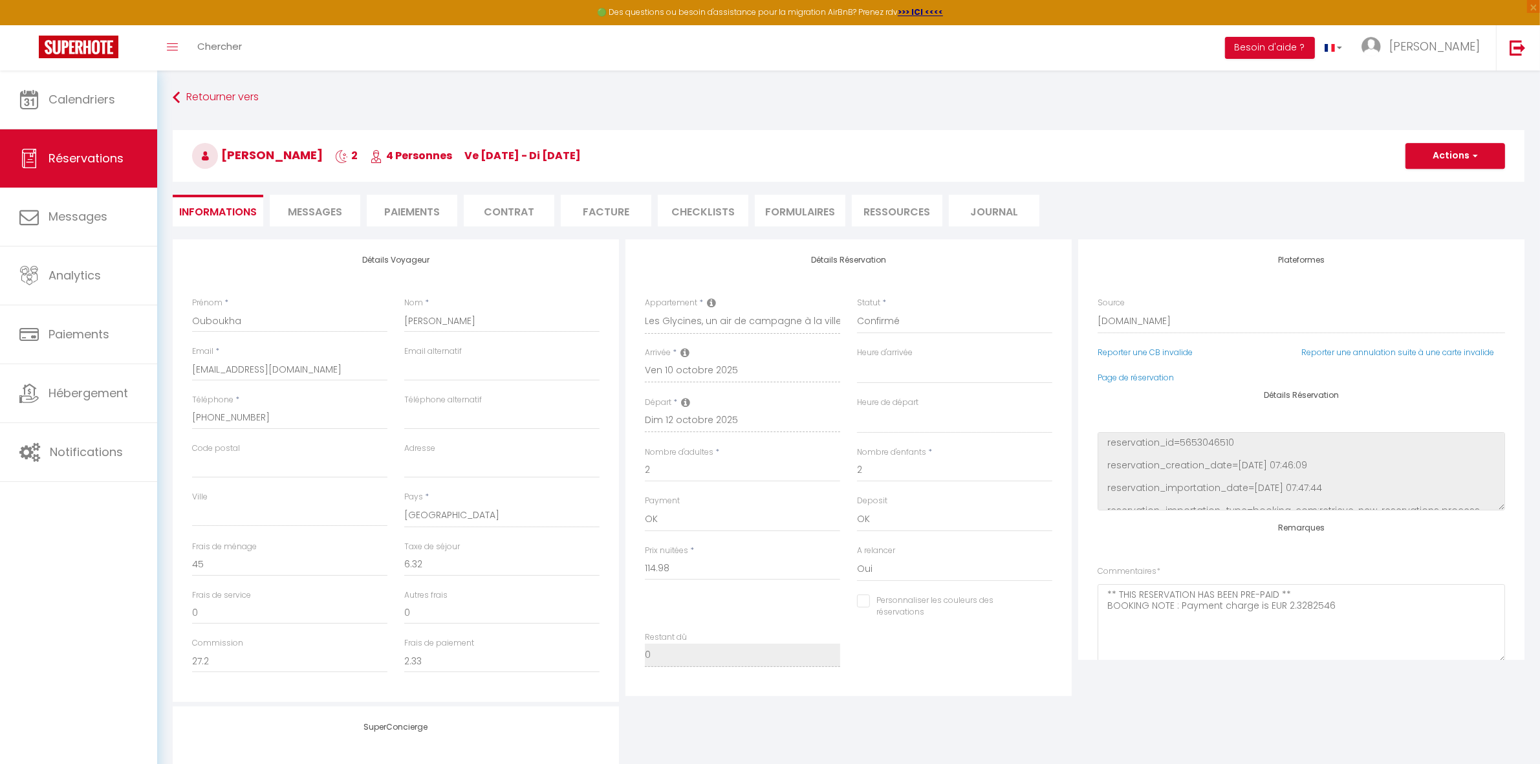
select select
checkbox input "false"
select select
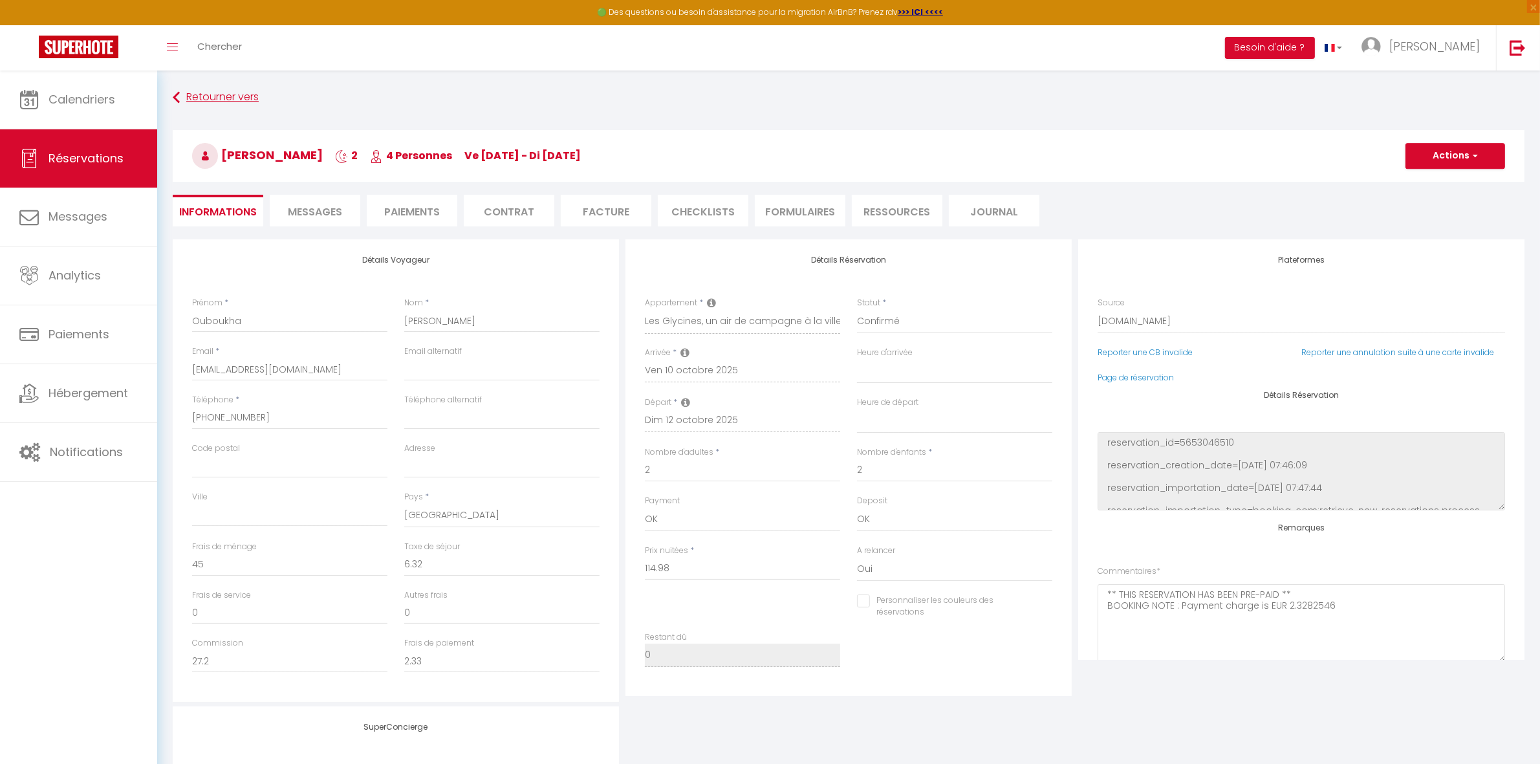
checkbox input "false"
click at [54, 111] on link "Calendriers" at bounding box center [78, 100] width 157 height 58
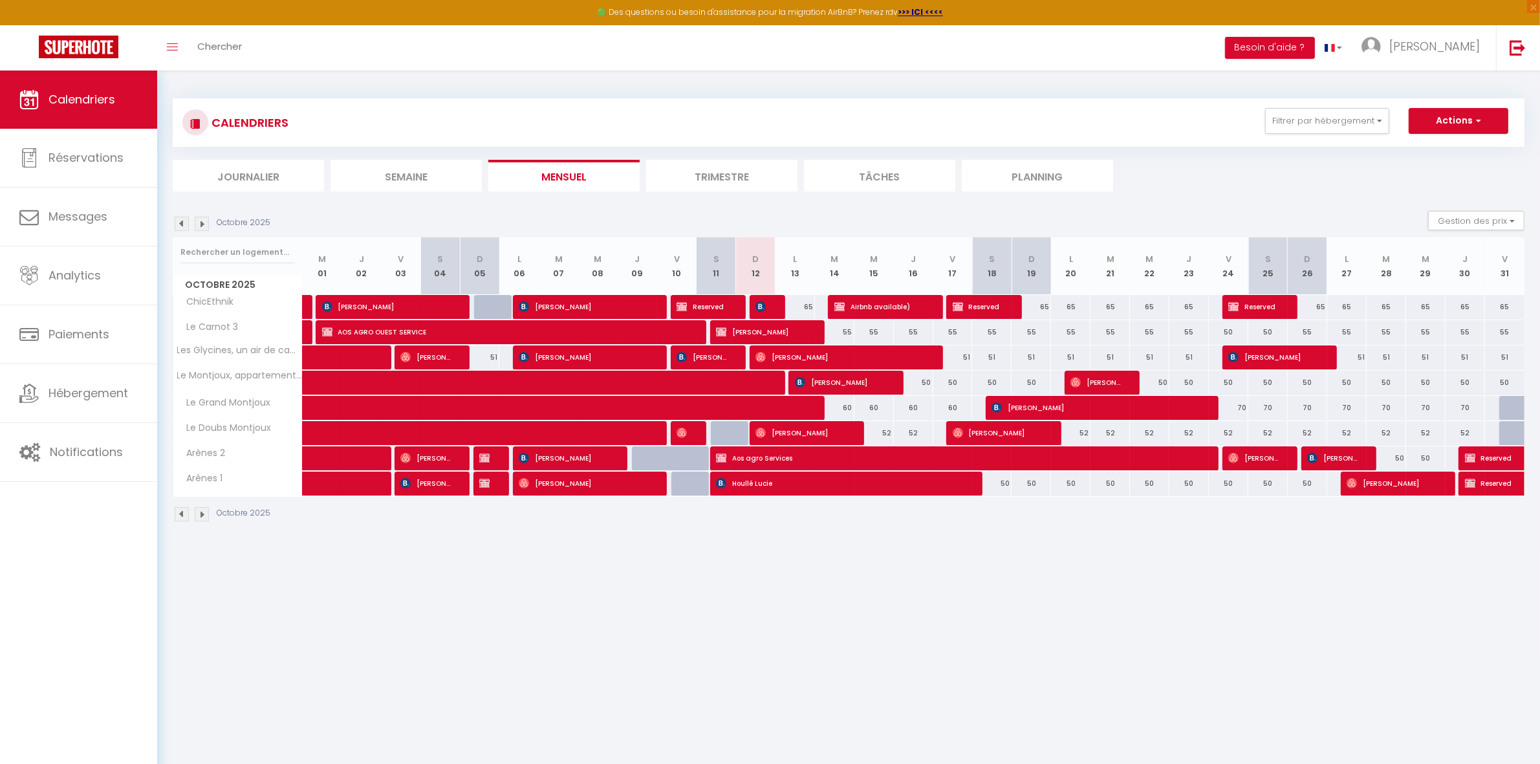
click at [212, 226] on div "Octobre 2025" at bounding box center [224, 224] width 102 height 14
click at [202, 226] on img at bounding box center [202, 224] width 14 height 14
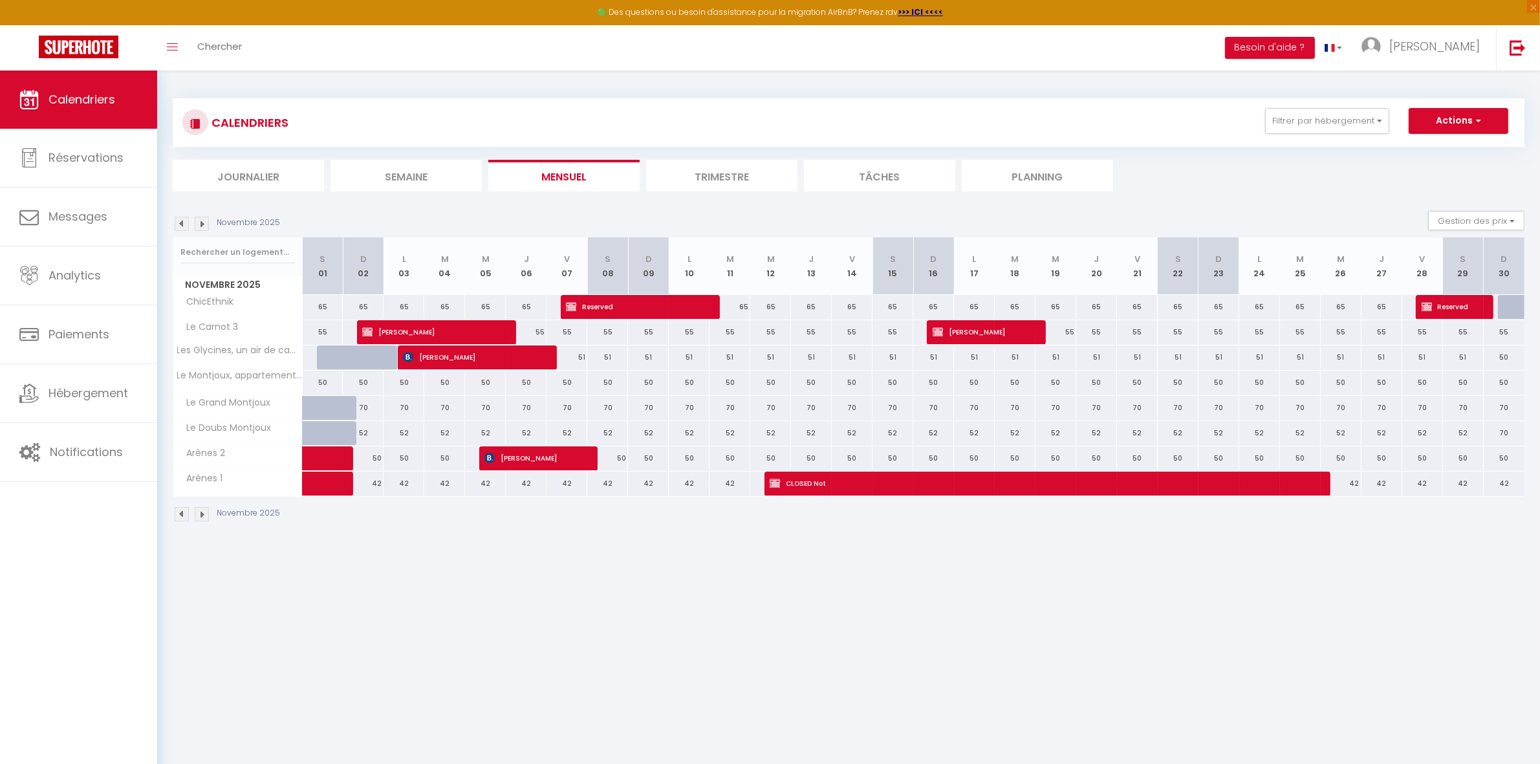
click at [202, 226] on img at bounding box center [202, 224] width 14 height 14
